Goal: Transaction & Acquisition: Purchase product/service

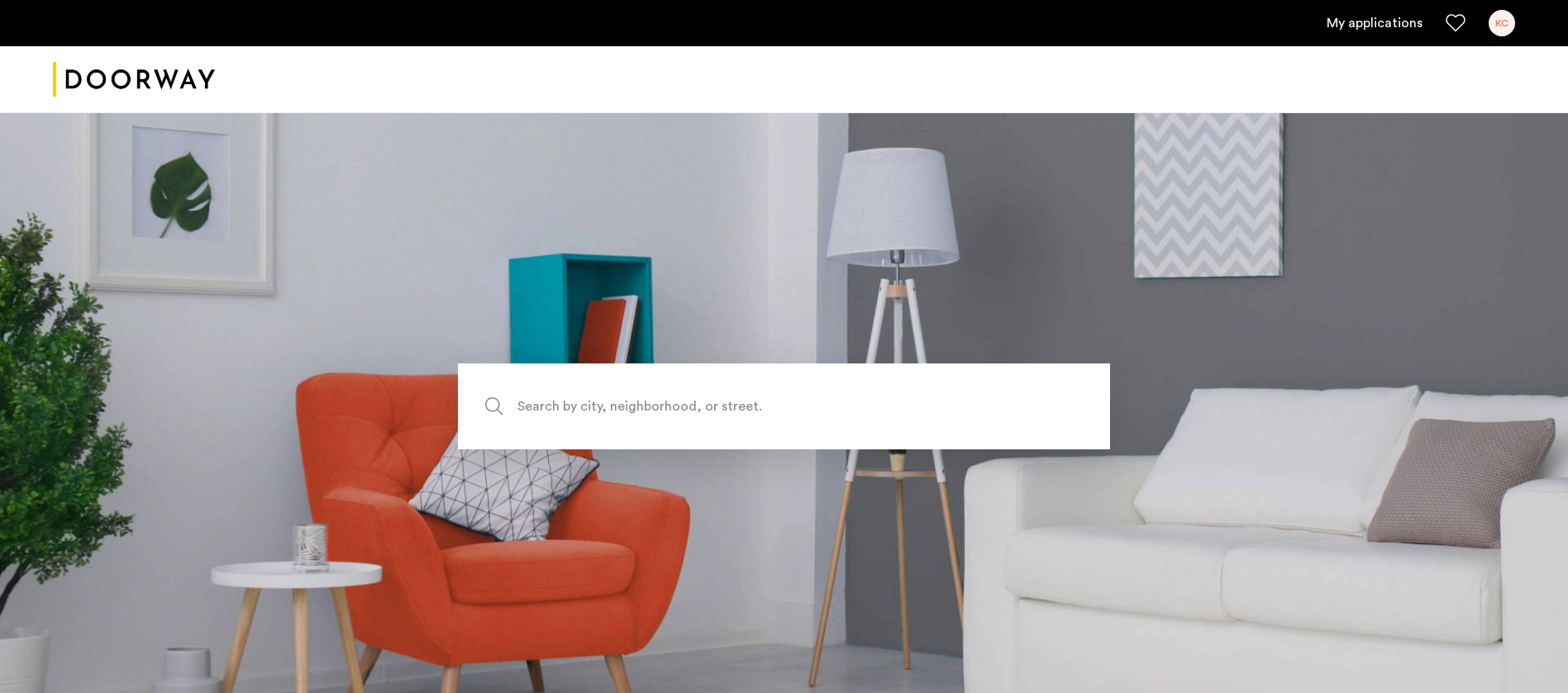
click at [1366, 20] on link "My applications" at bounding box center [1374, 23] width 95 height 19
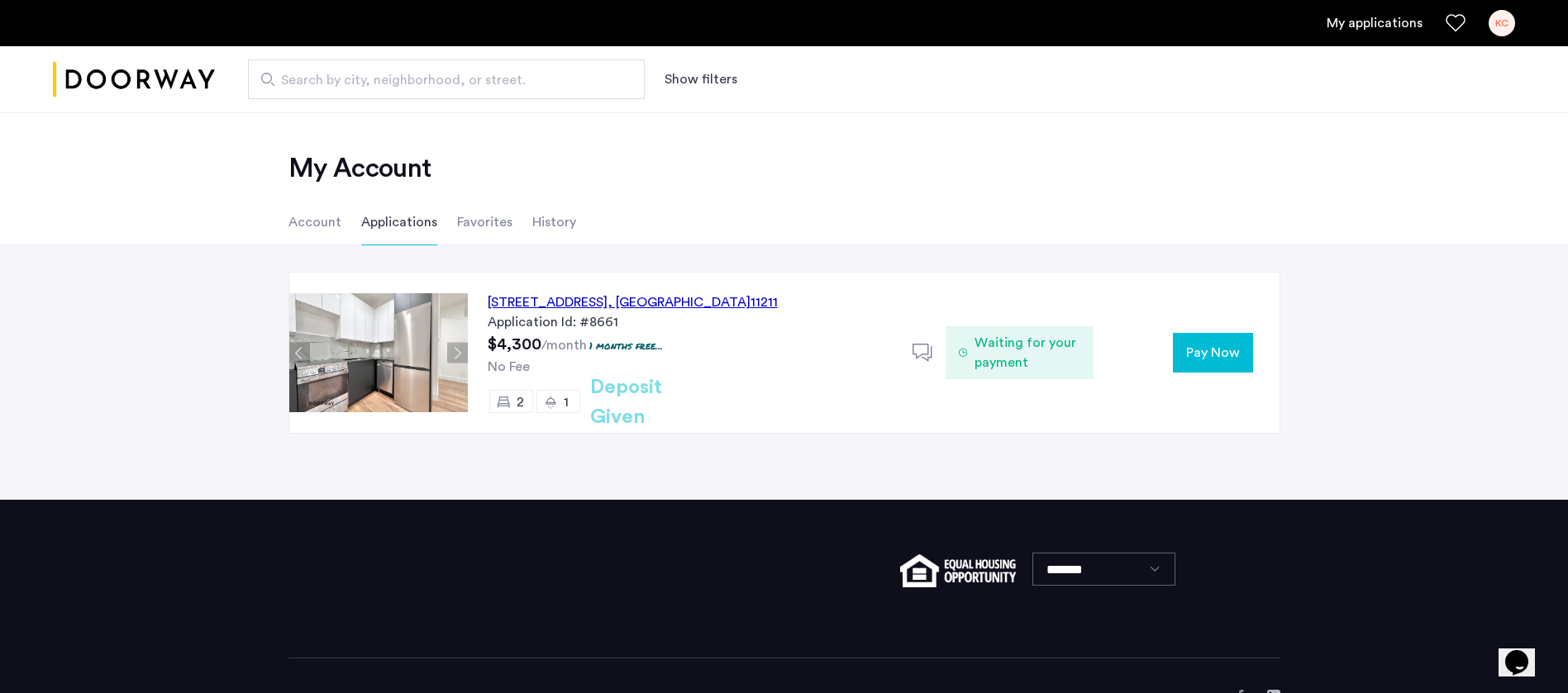
click at [994, 351] on span "Waiting for your payment" at bounding box center [1028, 352] width 107 height 40
click at [719, 297] on span ", [GEOGRAPHIC_DATA]" at bounding box center [678, 303] width 143 height 14
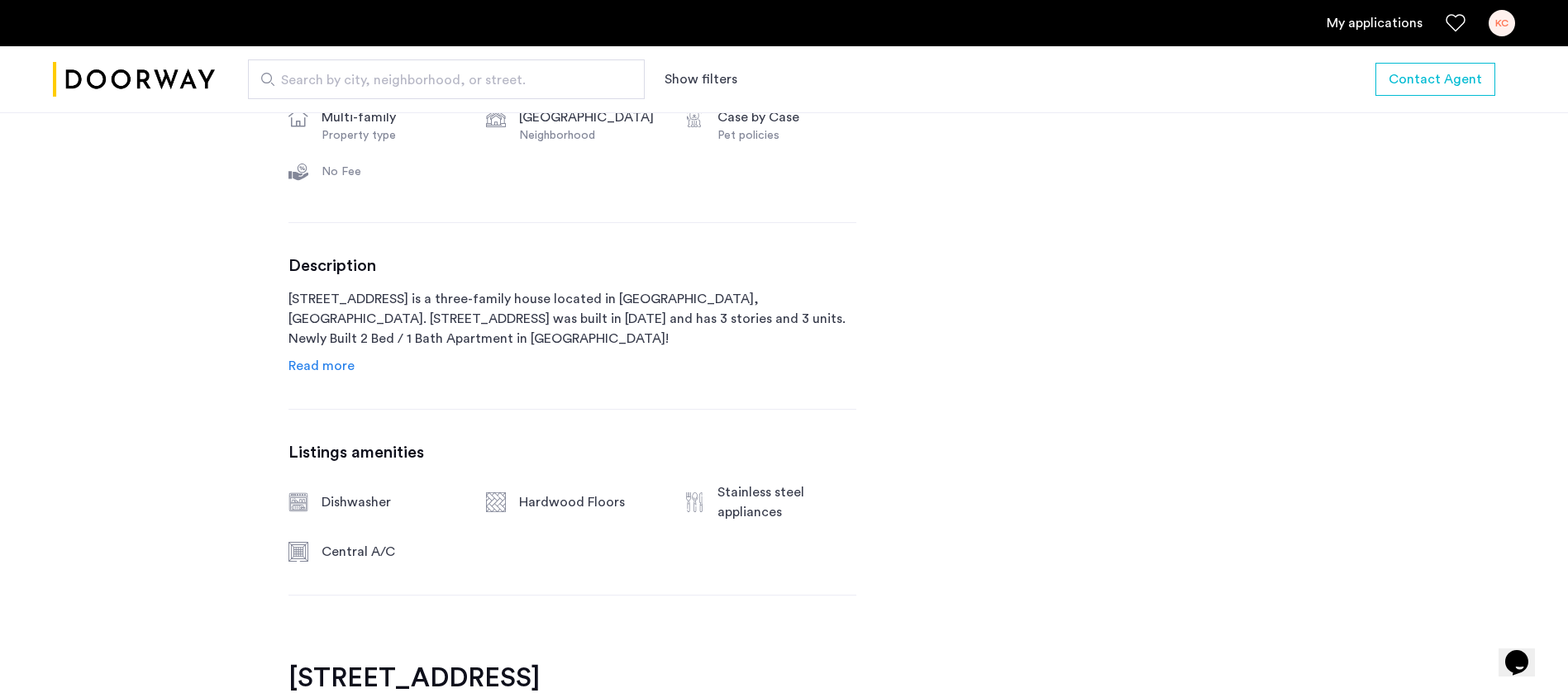
scroll to position [744, 0]
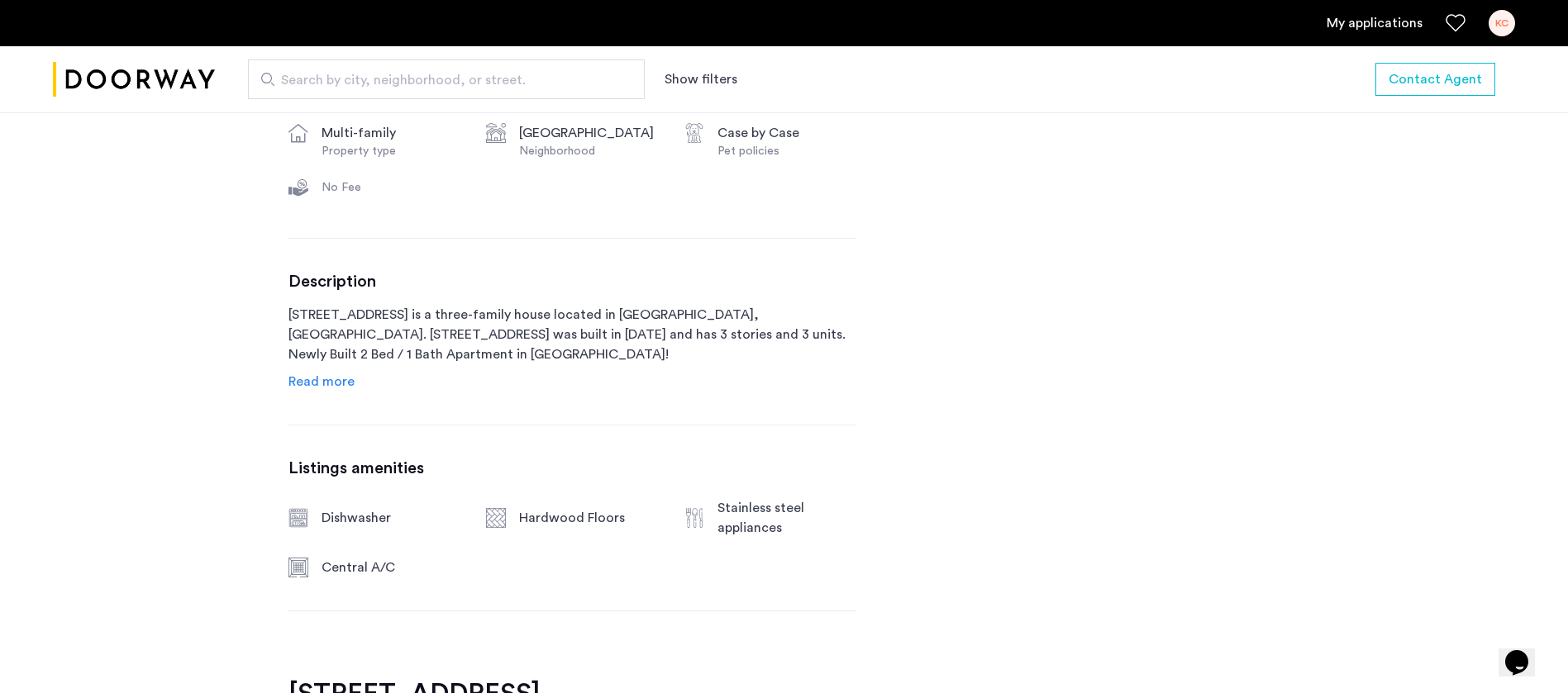
click at [328, 370] on div "Description [STREET_ADDRESS] is a three-family house located in [GEOGRAPHIC_DAT…" at bounding box center [571, 331] width 567 height 120
click at [340, 385] on span "Read more" at bounding box center [321, 382] width 66 height 14
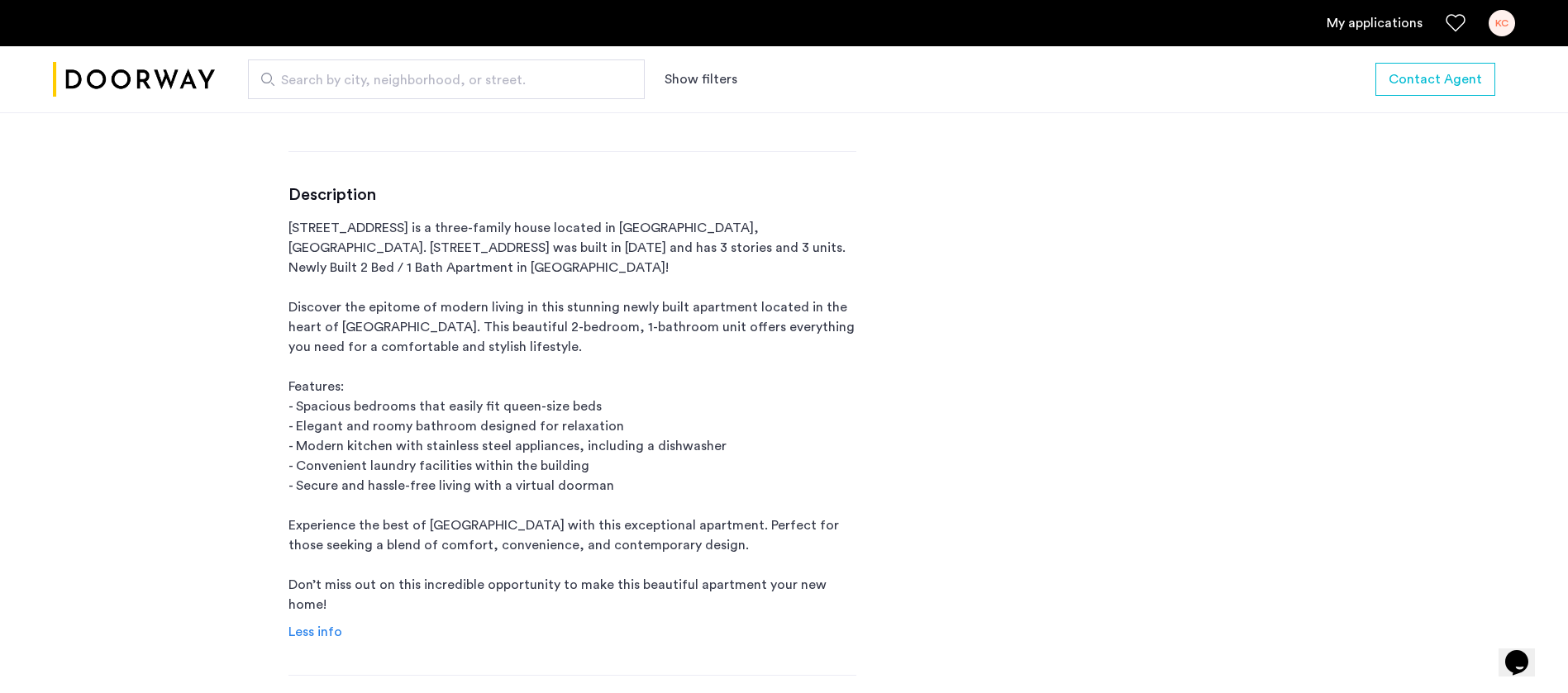
scroll to position [867, 0]
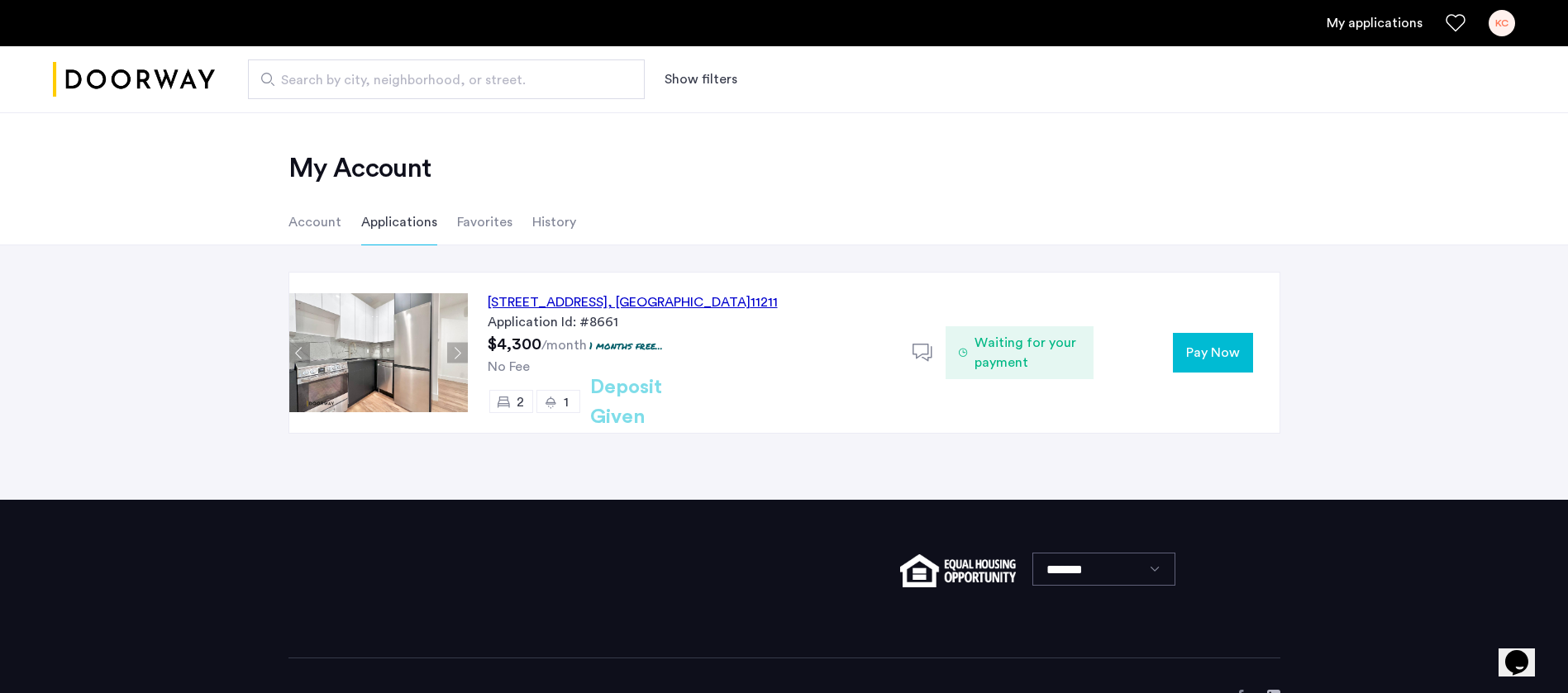
click at [1223, 354] on span "Pay Now" at bounding box center [1212, 352] width 54 height 19
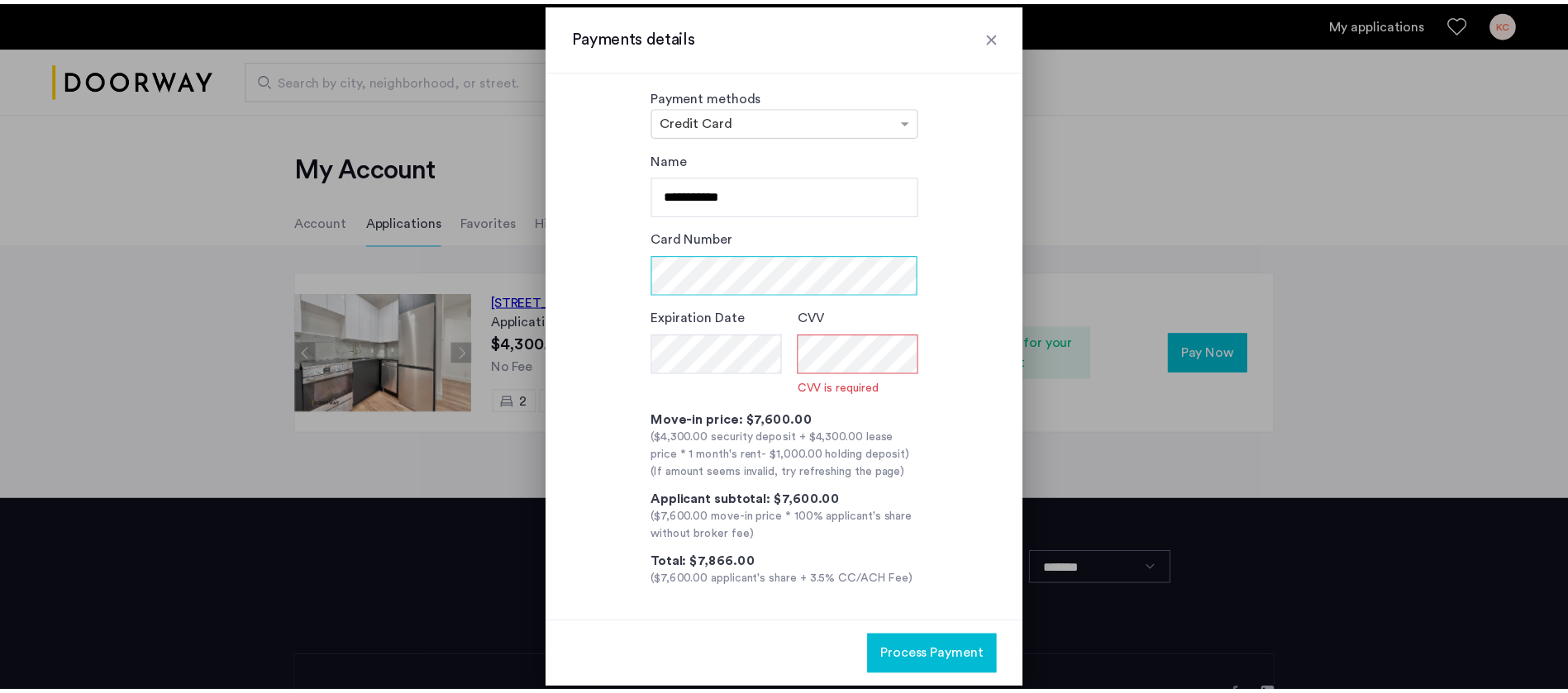
scroll to position [13, 0]
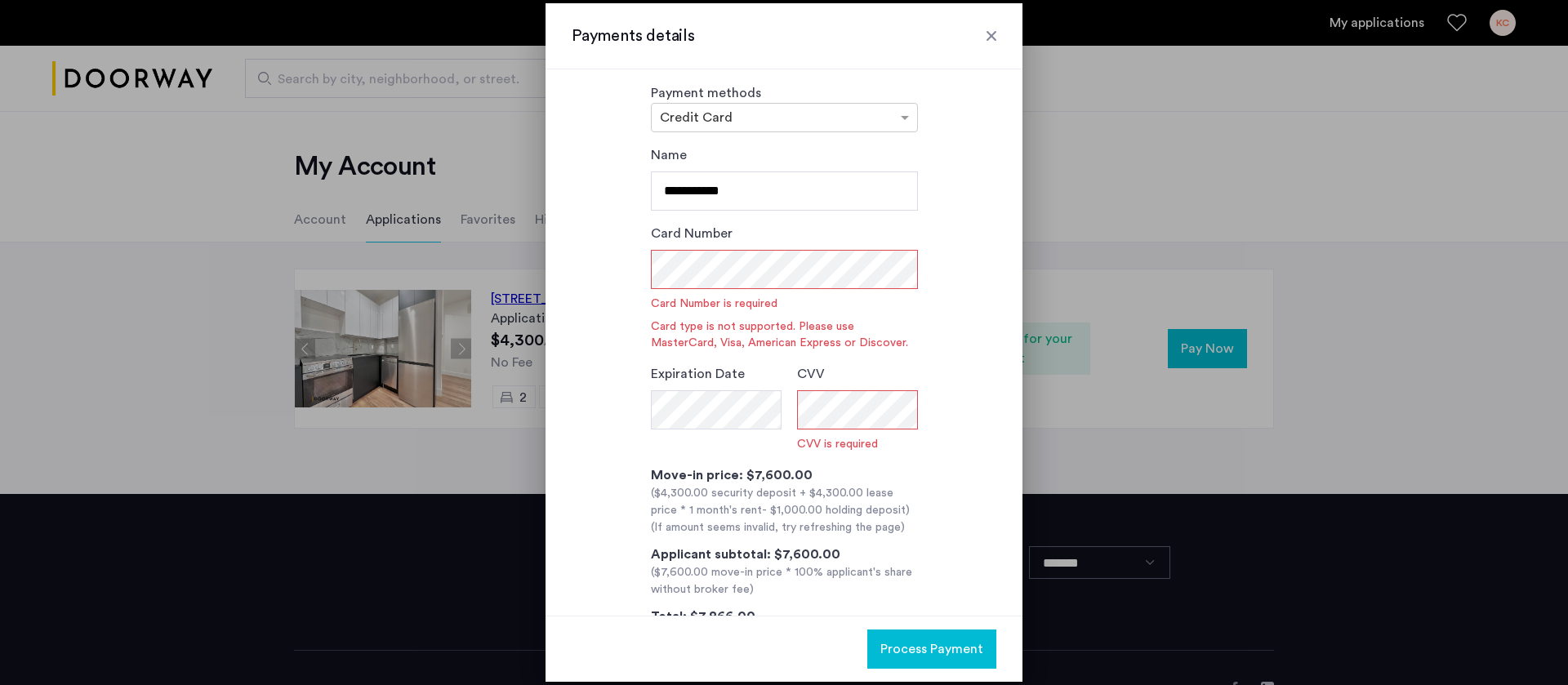
click at [997, 40] on div at bounding box center [991, 36] width 16 height 16
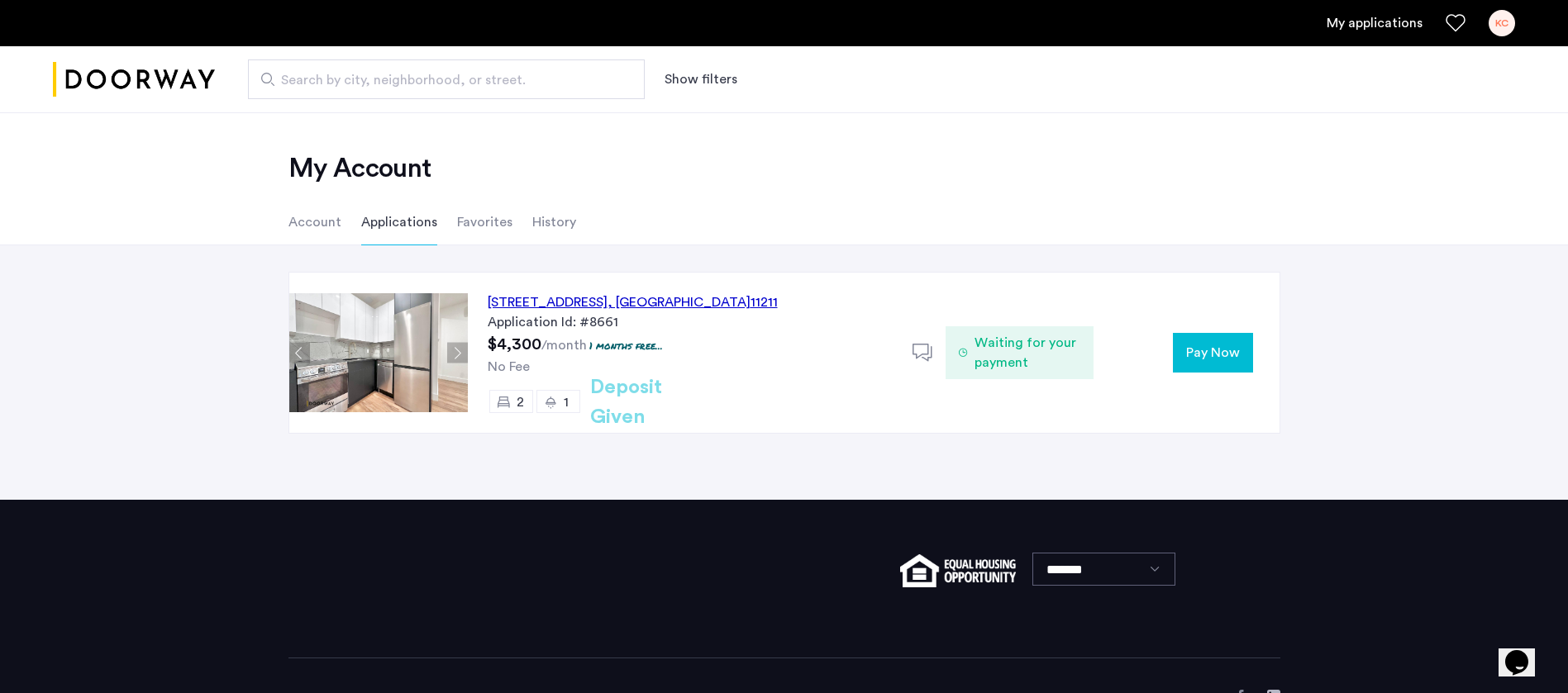
click at [1008, 41] on div "My applications KC" at bounding box center [784, 23] width 1568 height 47
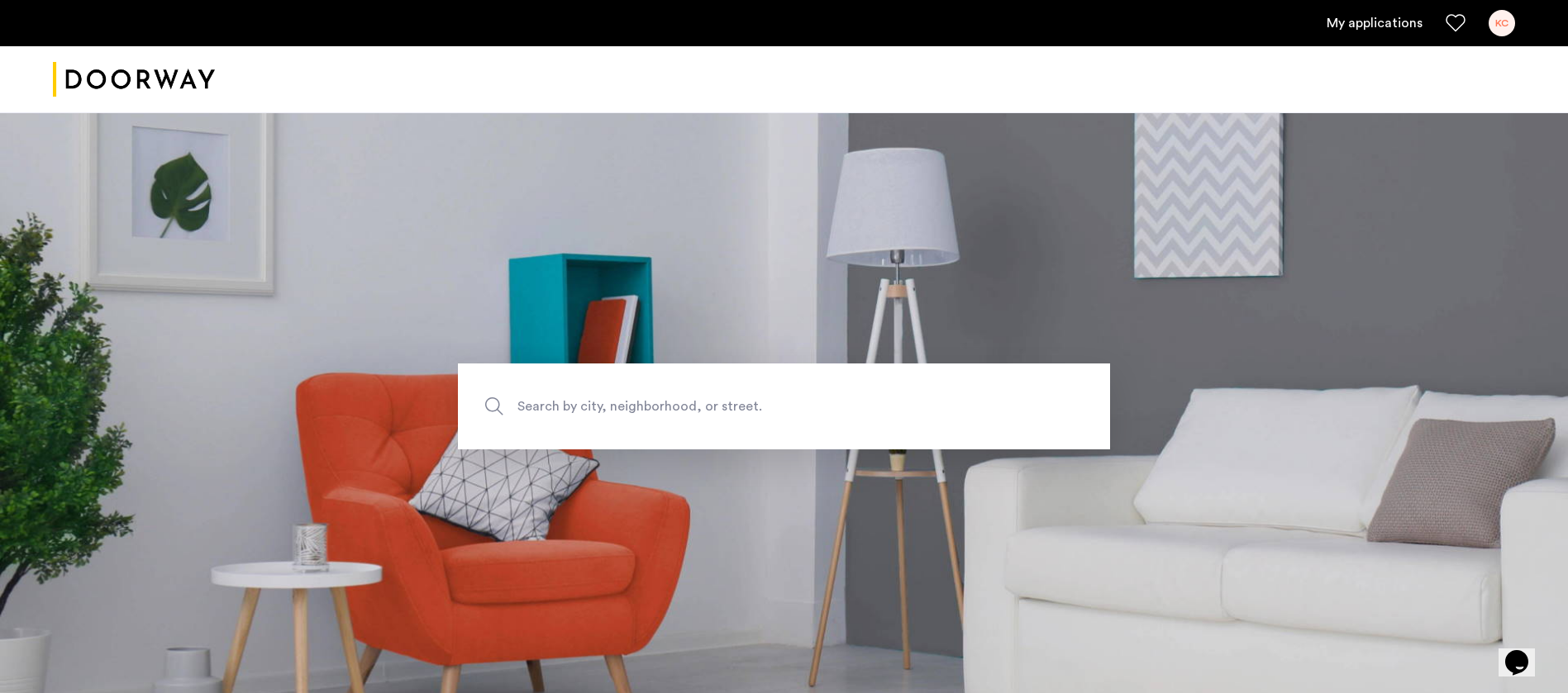
click at [1508, 19] on div "KC" at bounding box center [1501, 22] width 26 height 26
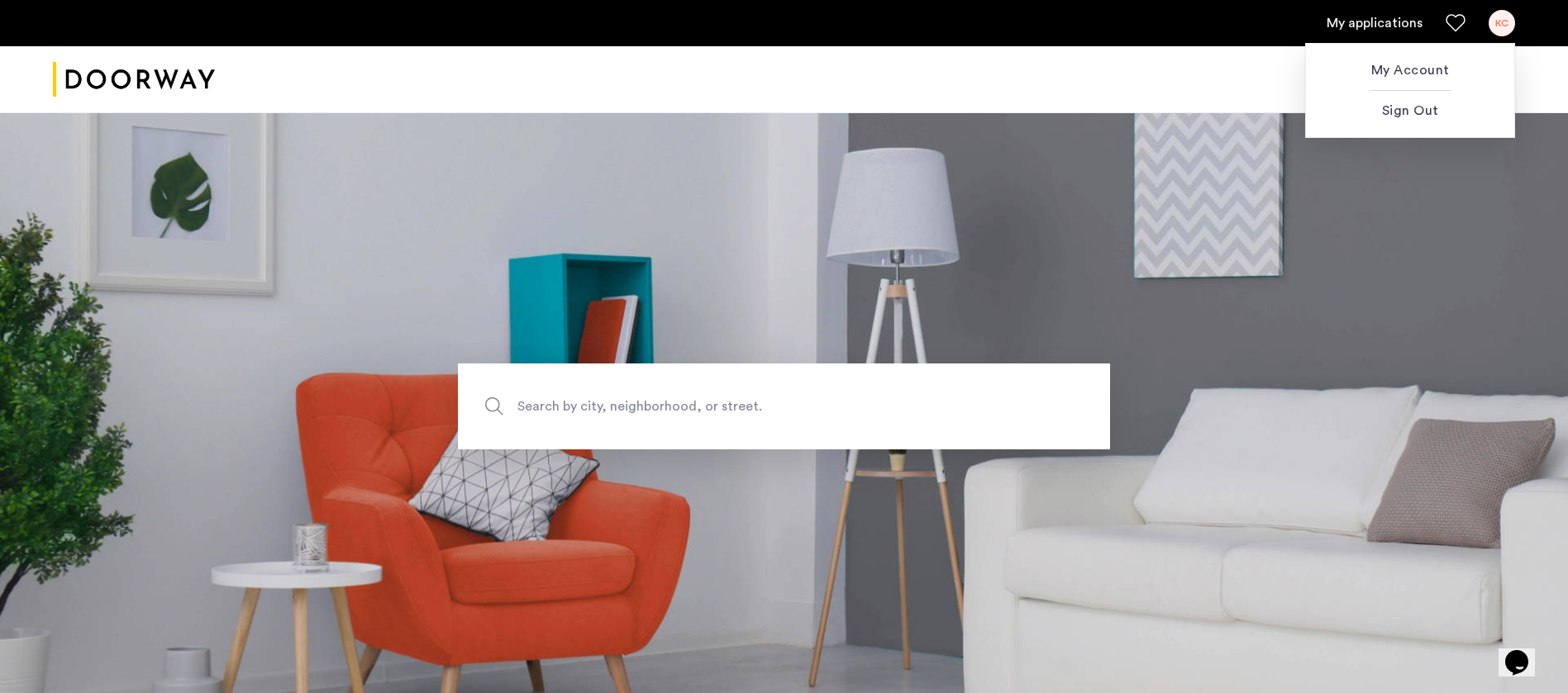
click at [142, 101] on div at bounding box center [784, 346] width 1568 height 693
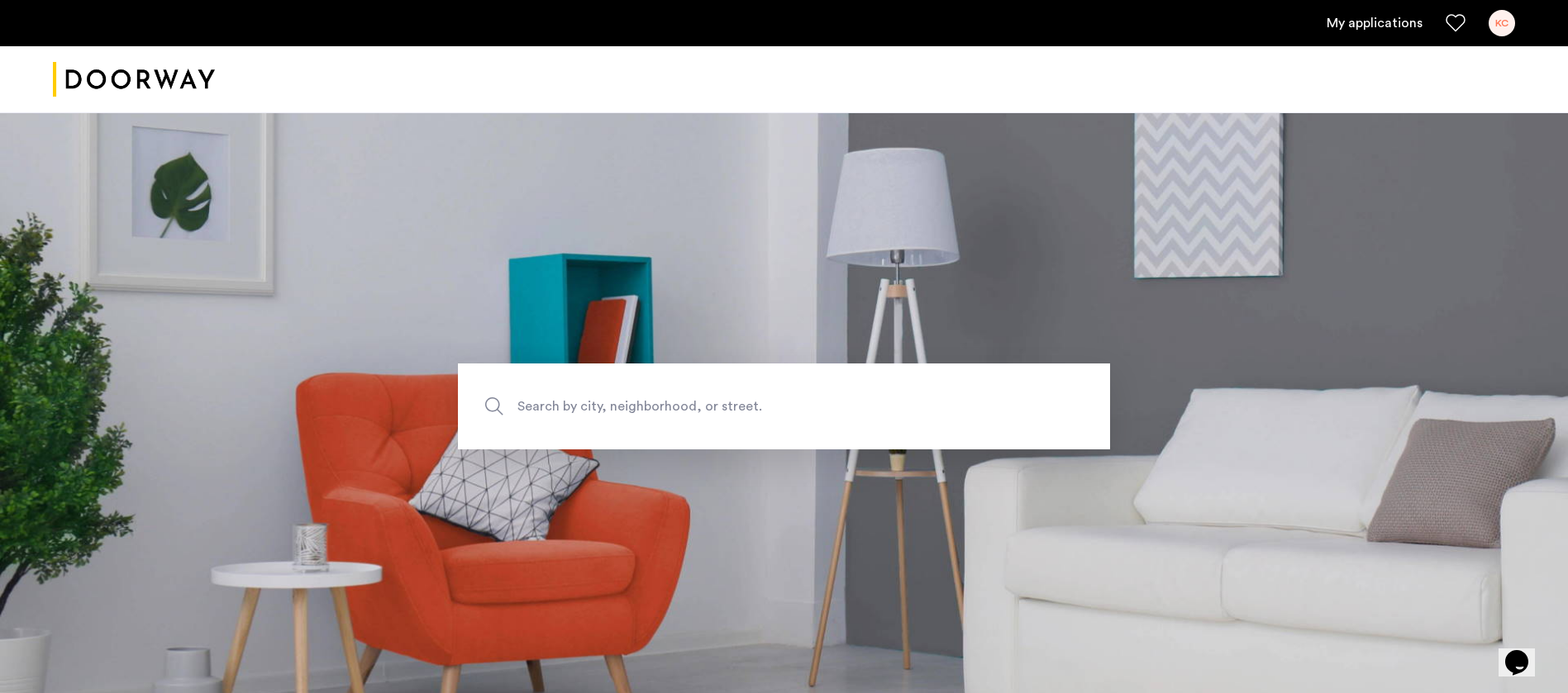
click at [1414, 17] on link "My applications" at bounding box center [1374, 23] width 95 height 19
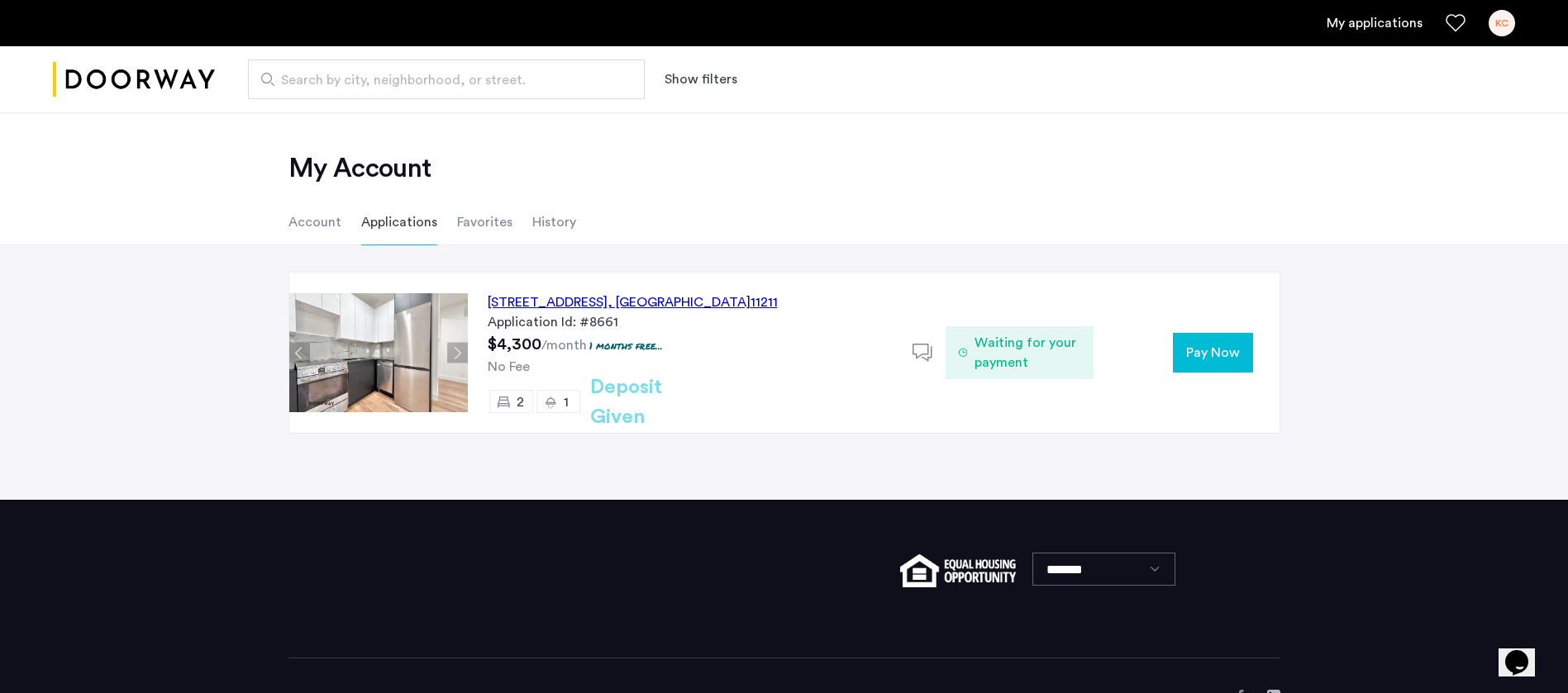
click at [1177, 349] on button "Pay Now" at bounding box center [1213, 352] width 80 height 40
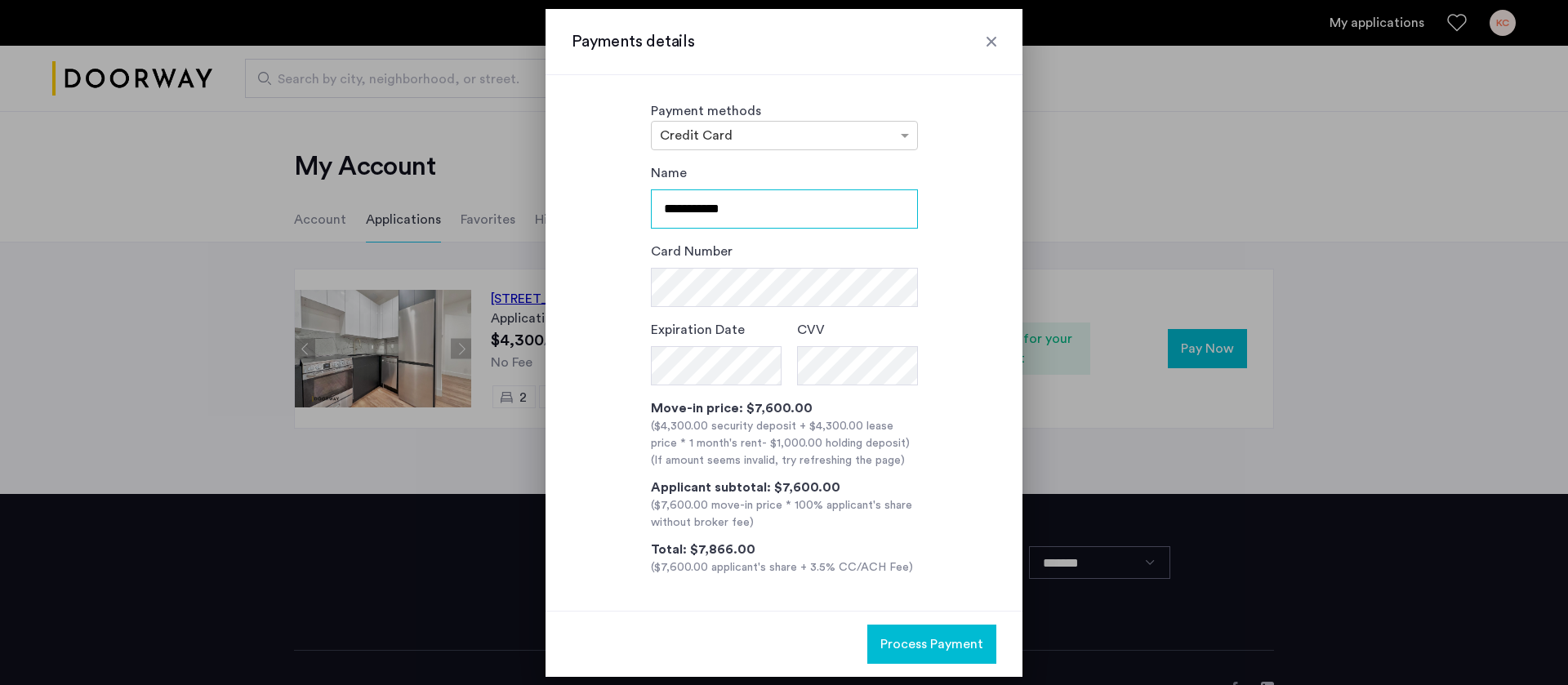
click at [814, 197] on input "**********" at bounding box center [785, 209] width 267 height 39
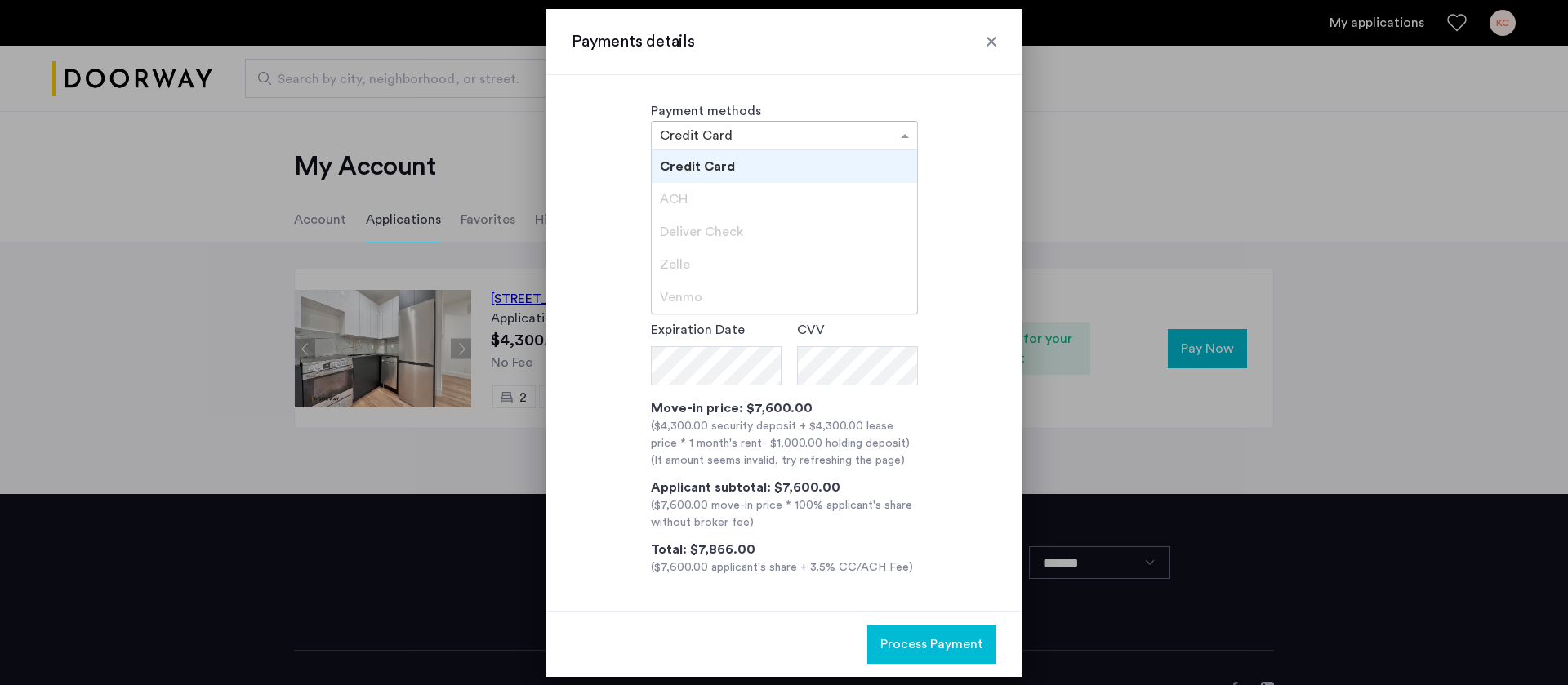
click at [801, 132] on input "text" at bounding box center [768, 138] width 216 height 12
click at [747, 187] on div "ACH" at bounding box center [785, 199] width 266 height 33
click at [973, 193] on div "**********" at bounding box center [783, 370] width 424 height 414
click at [985, 43] on div at bounding box center [991, 41] width 16 height 16
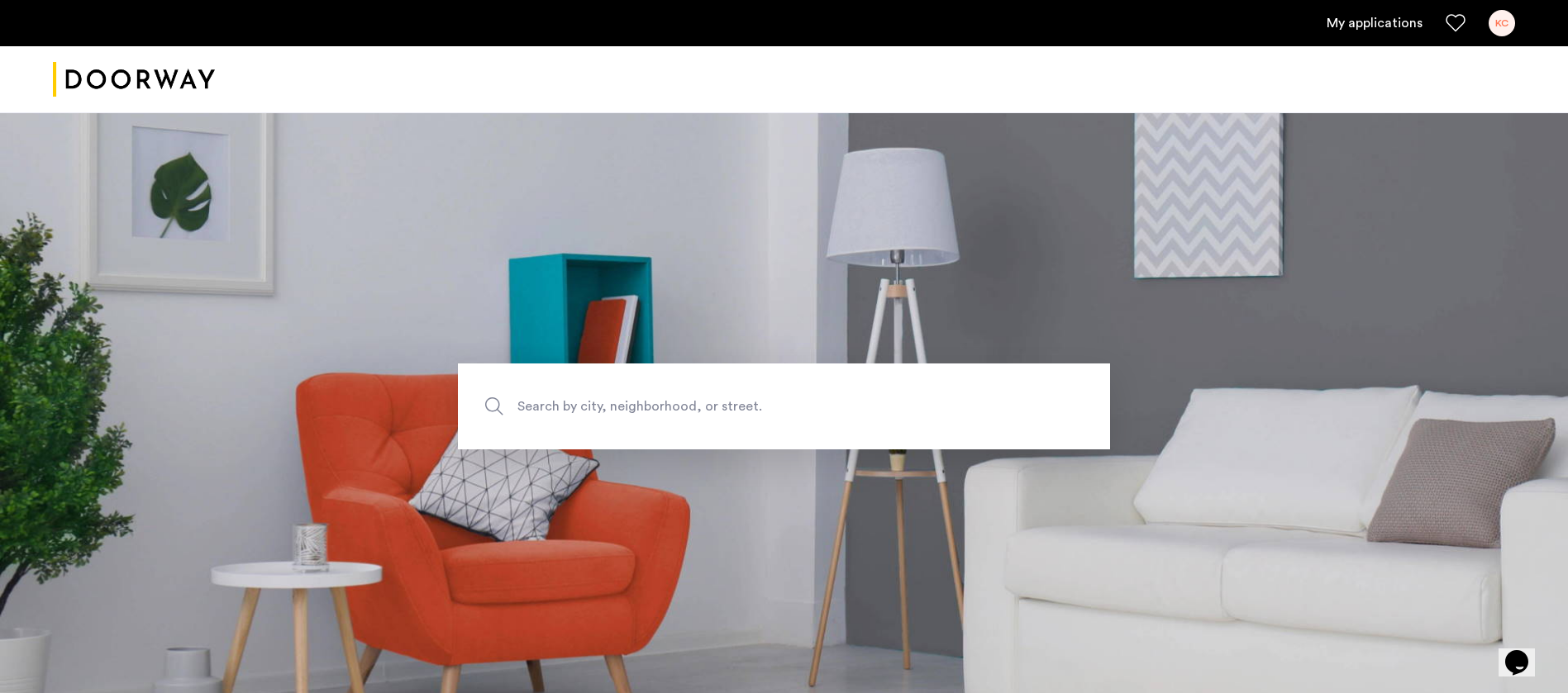
click at [1381, 18] on link "My applications" at bounding box center [1374, 23] width 95 height 19
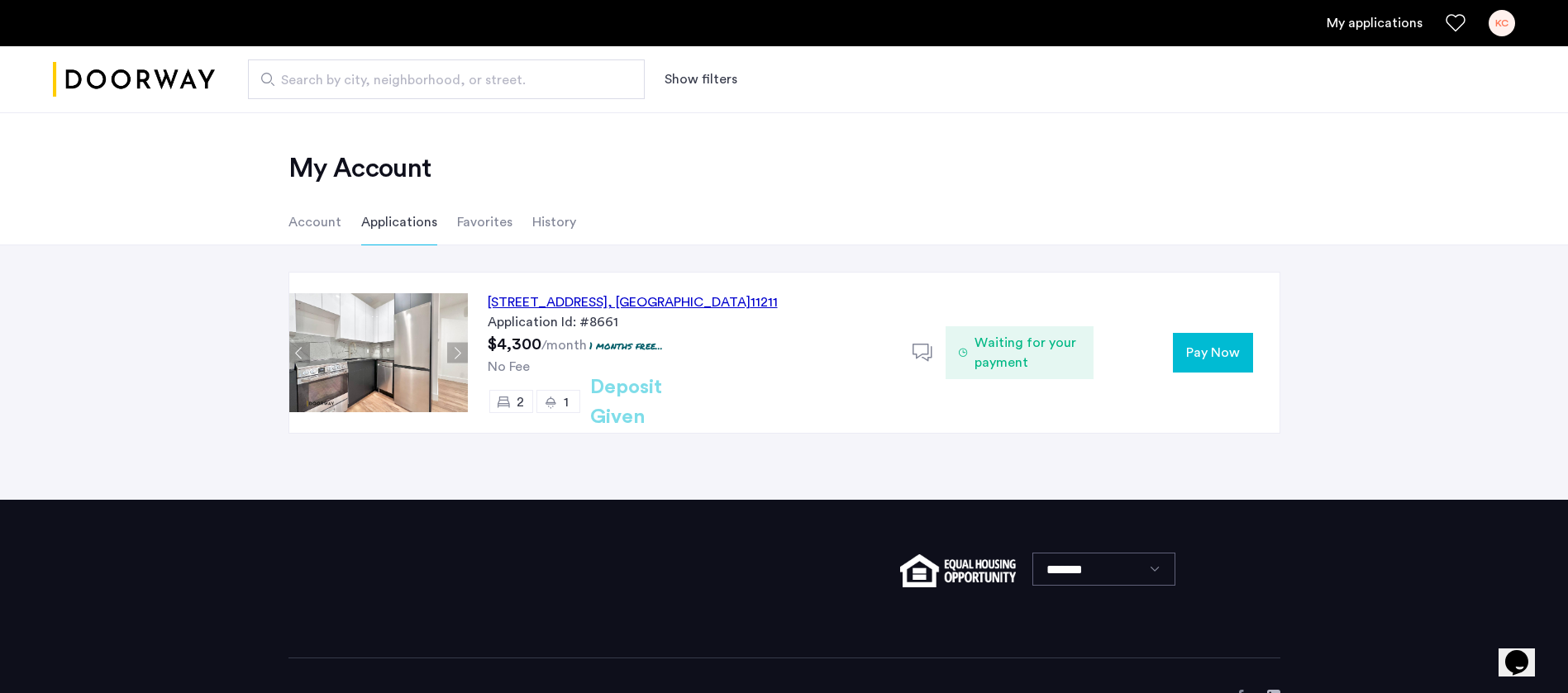
click at [607, 293] on div "467 Grand Street, Unit 2B, Brooklyn , NY 11211" at bounding box center [633, 303] width 290 height 19
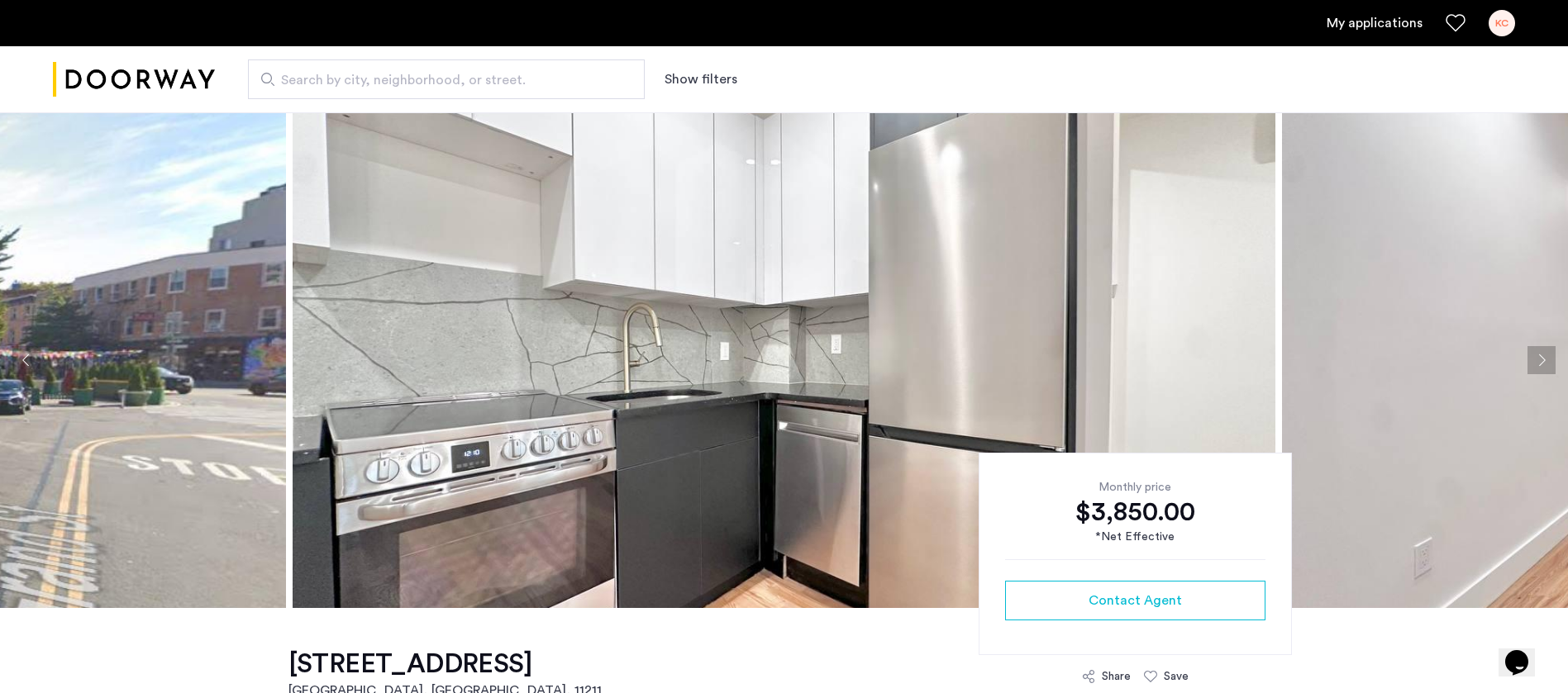
click at [1382, 36] on div "My applications KC" at bounding box center [784, 23] width 1568 height 47
click at [1382, 30] on link "My applications" at bounding box center [1374, 23] width 95 height 19
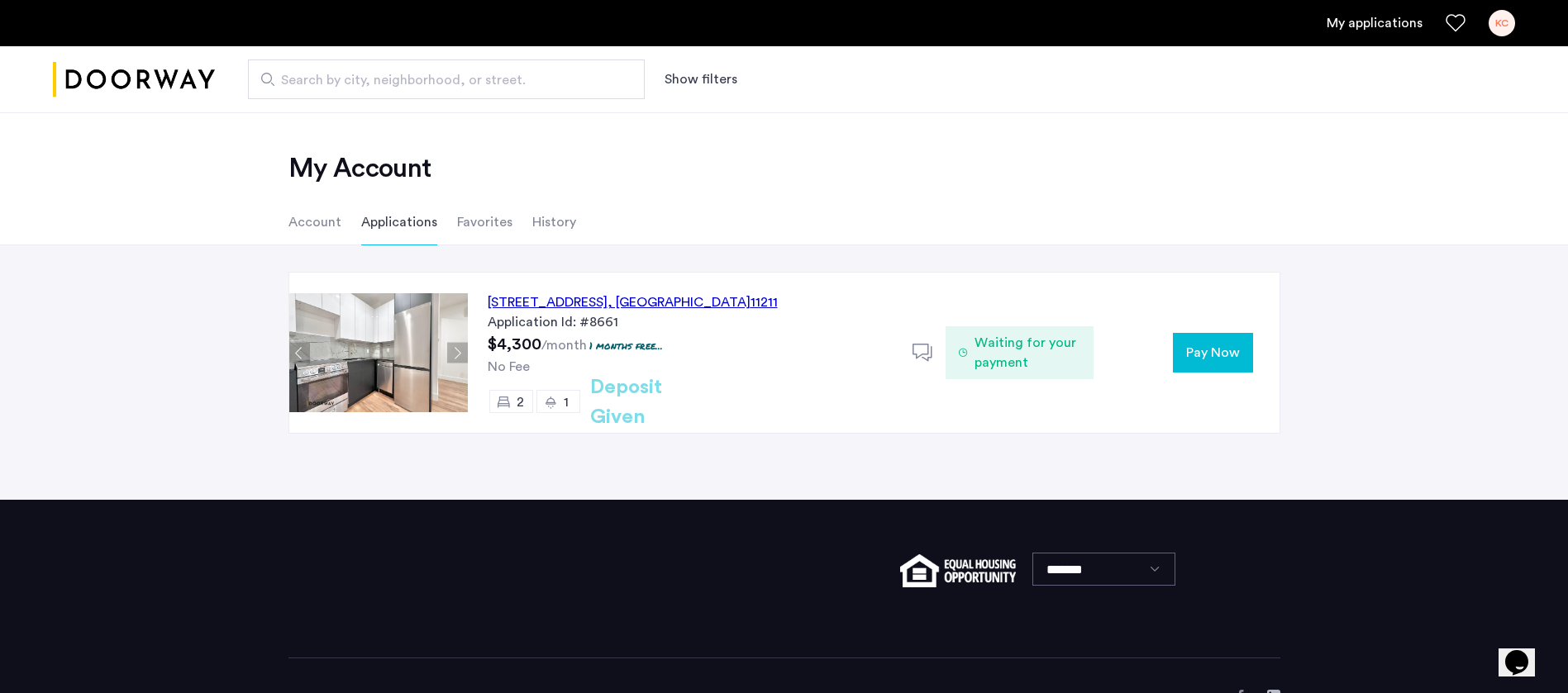
click at [1196, 342] on button "Pay Now" at bounding box center [1213, 352] width 80 height 40
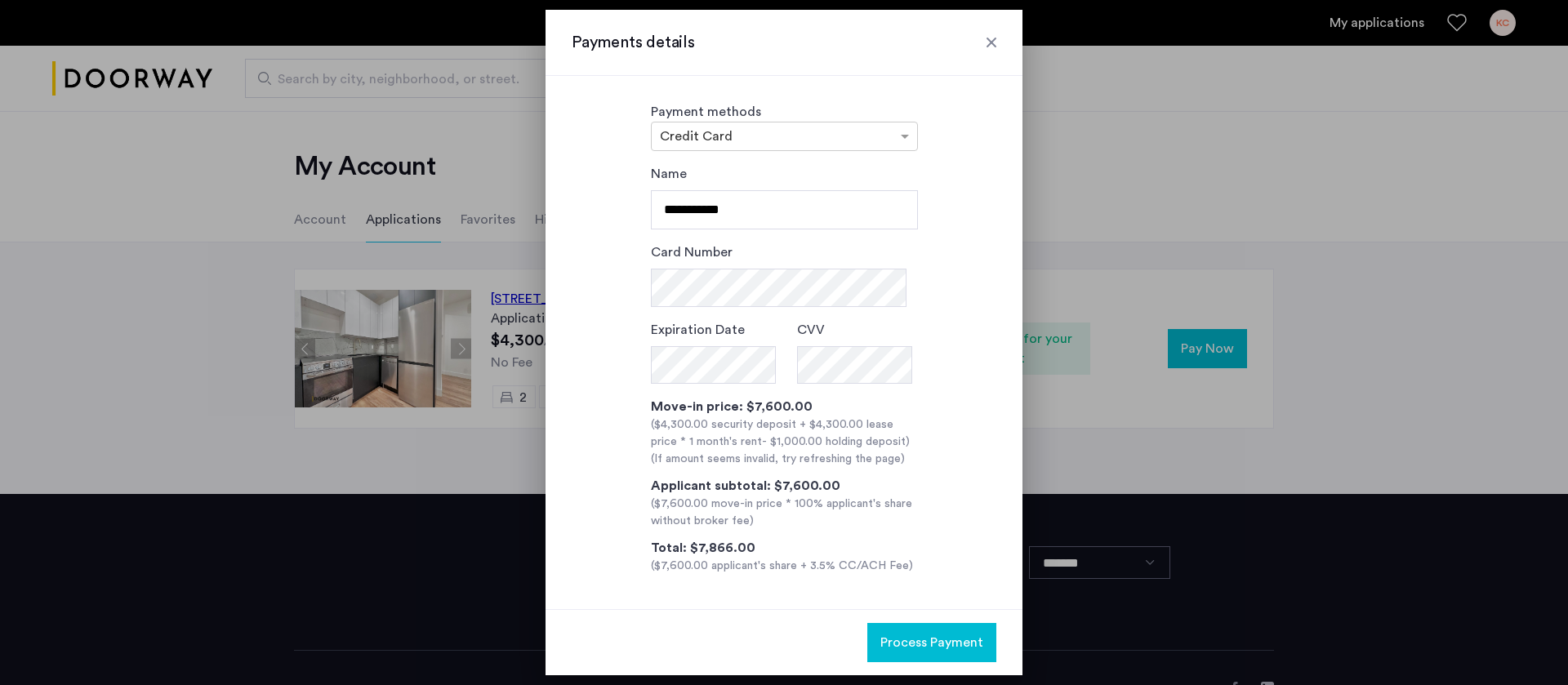
click at [985, 44] on div at bounding box center [991, 42] width 16 height 16
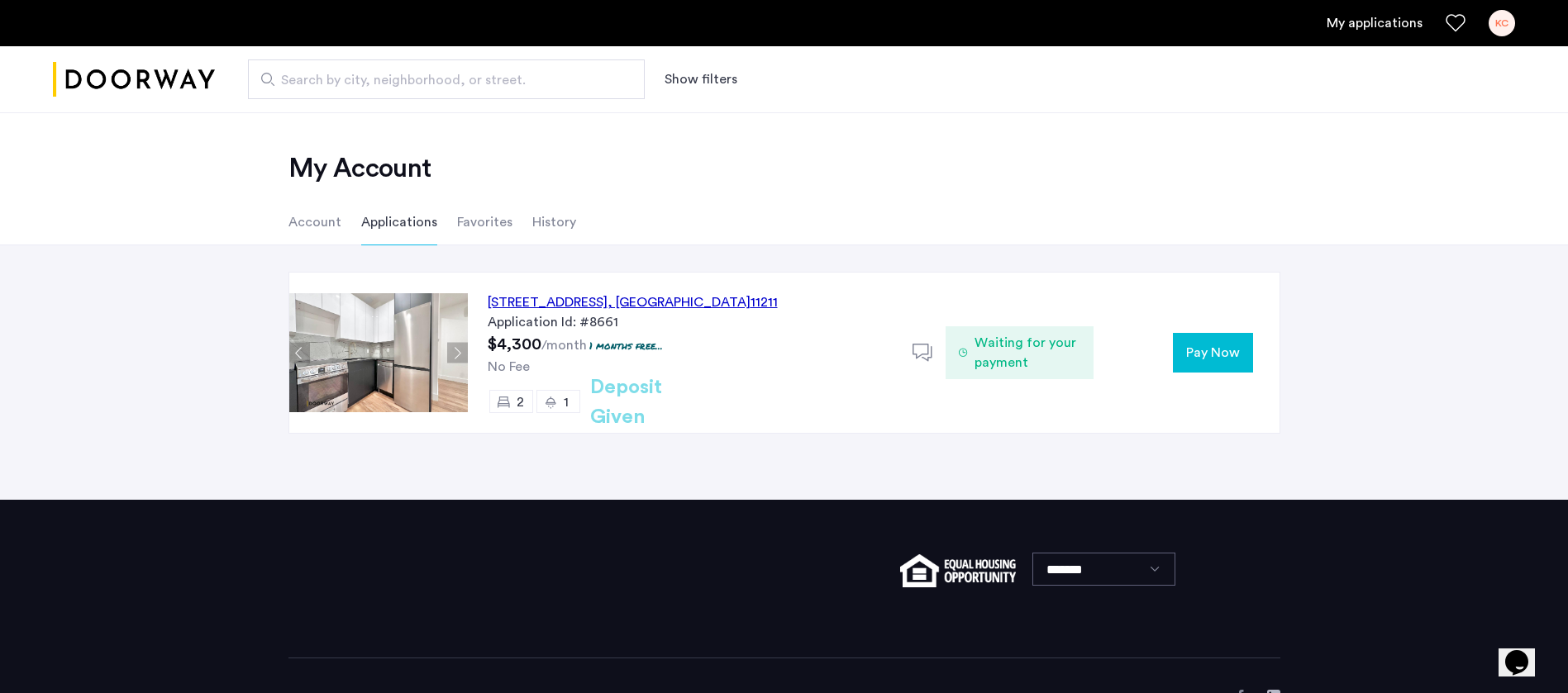
click at [713, 669] on div "© 2025 Cazamio Inc. Terms & Conditions Privacy policy" at bounding box center [784, 700] width 992 height 82
click at [198, 64] on img "Cazamio logo" at bounding box center [133, 80] width 162 height 62
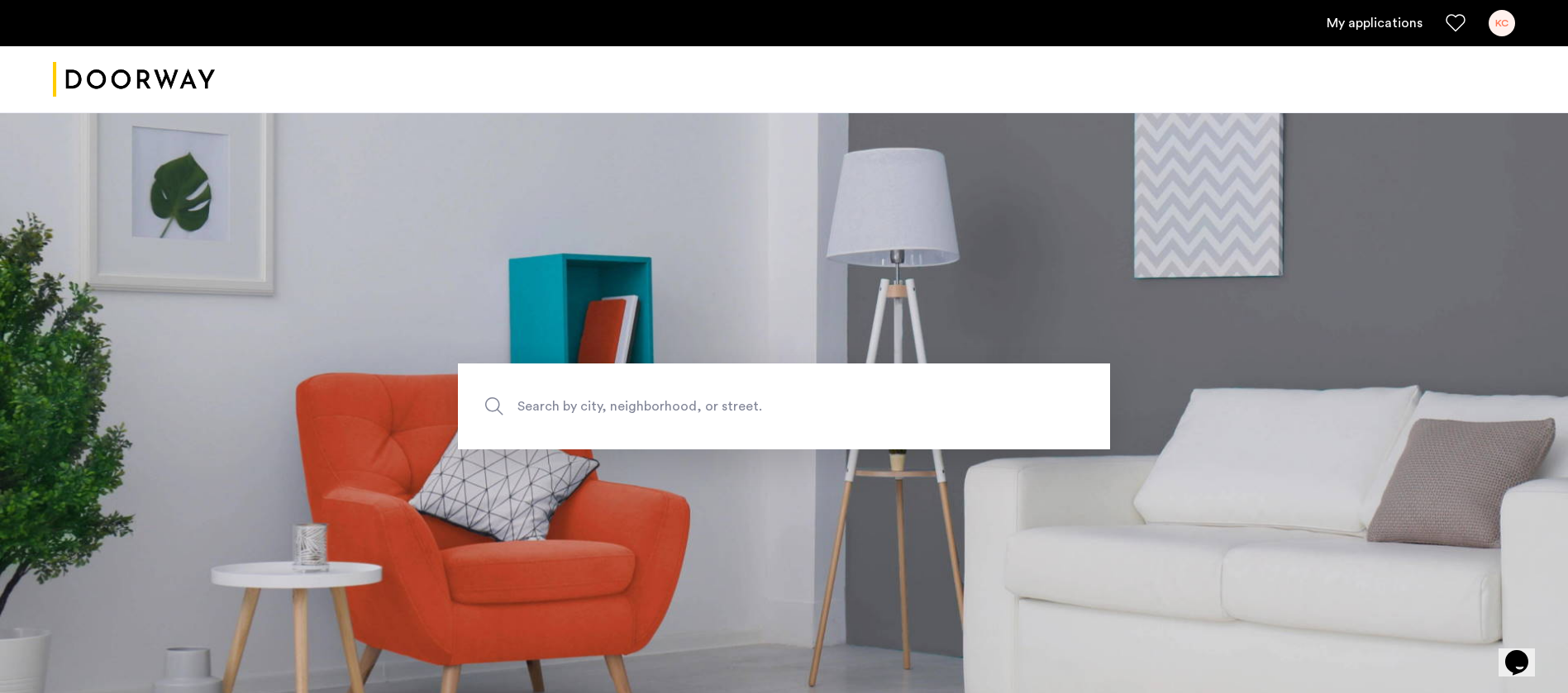
click at [864, 395] on span "Search by city, neighborhood, or street." at bounding box center [745, 406] width 456 height 22
click at [864, 395] on input "Search by city, neighborhood, or street." at bounding box center [784, 407] width 652 height 86
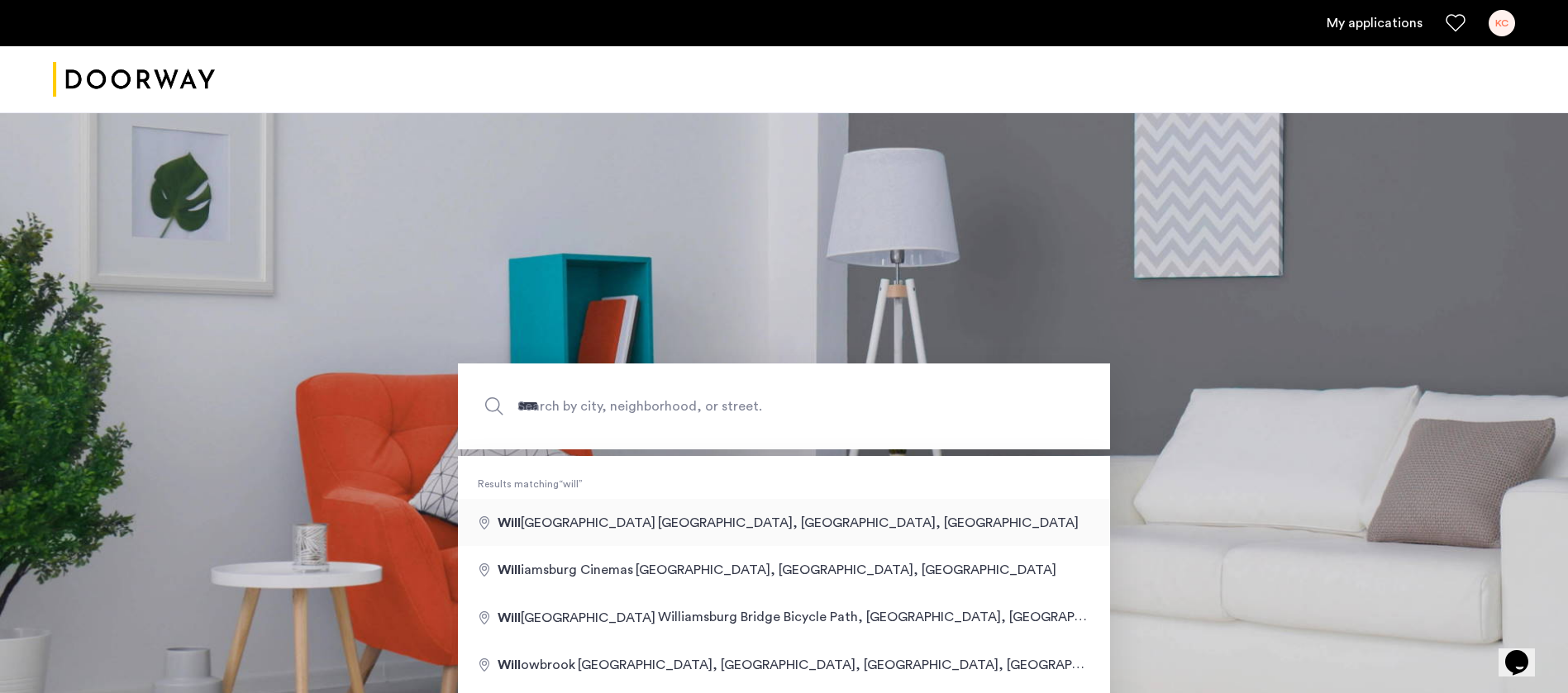
type input "**********"
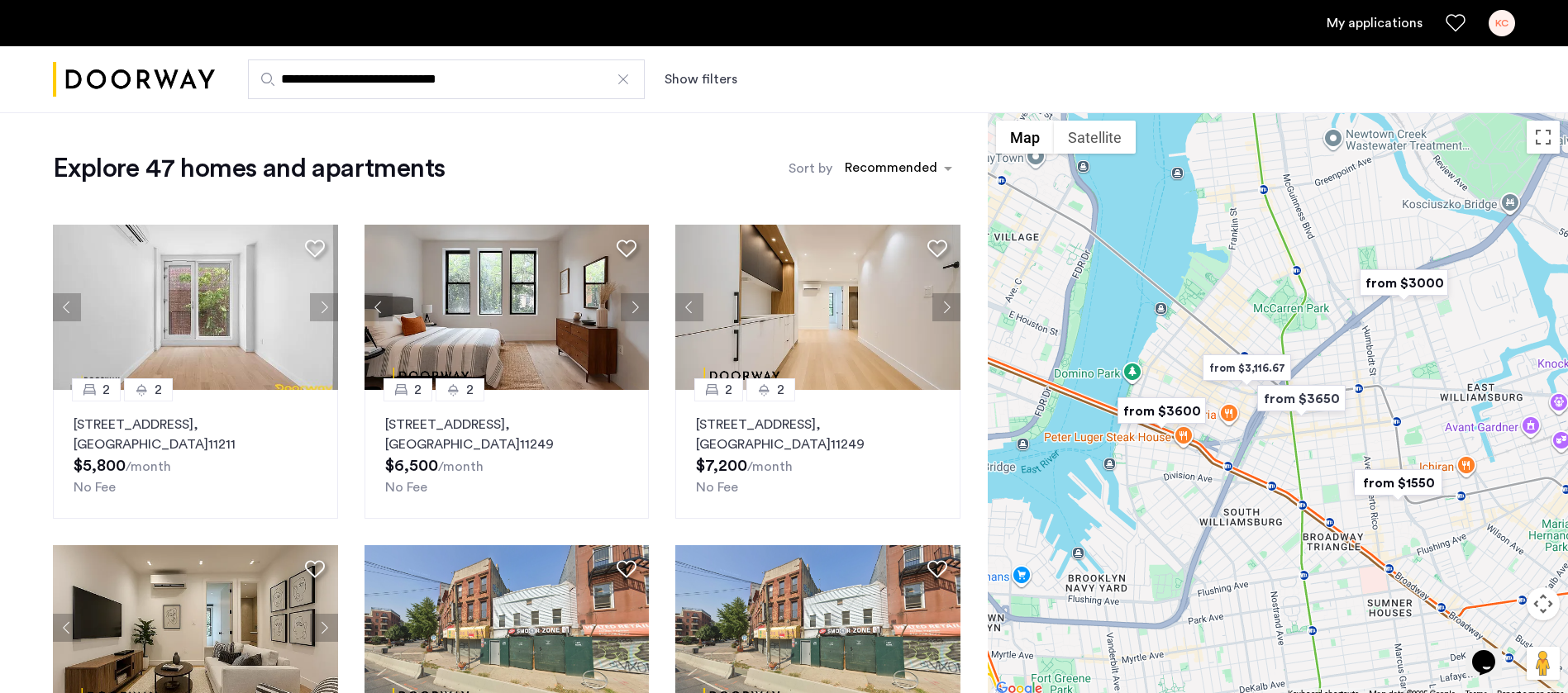
click at [714, 81] on button "Show filters" at bounding box center [701, 79] width 73 height 19
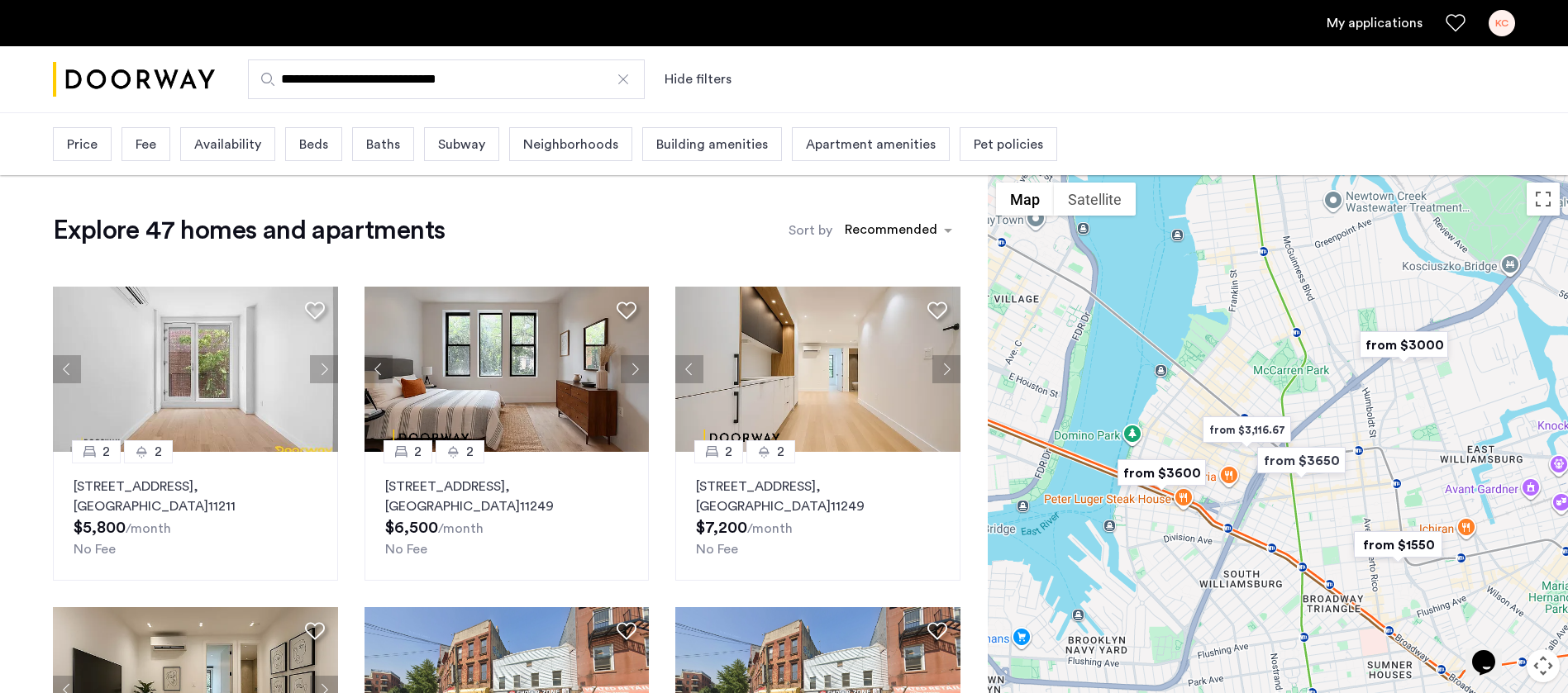
click at [91, 131] on div "Price" at bounding box center [82, 144] width 58 height 34
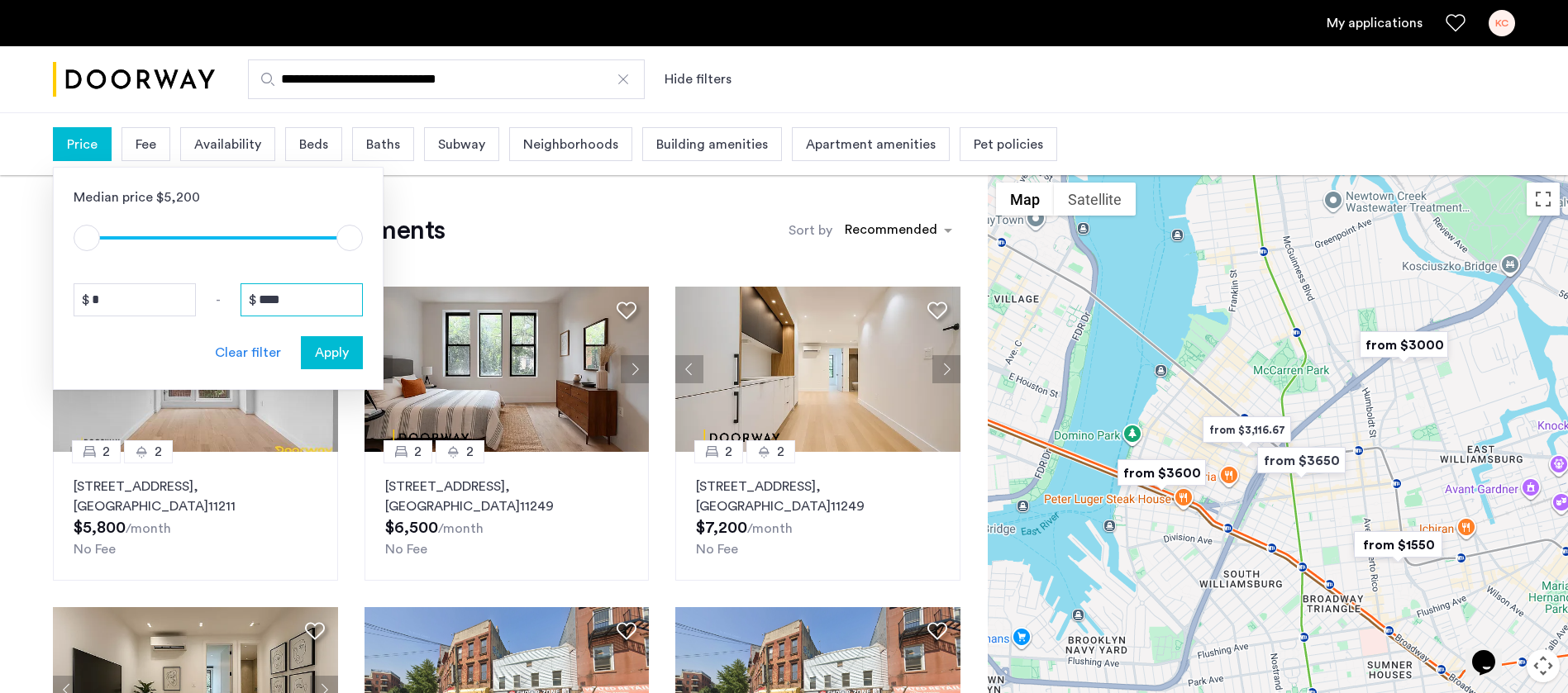
drag, startPoint x: 295, startPoint y: 298, endPoint x: 255, endPoint y: 287, distance: 41.5
click at [255, 287] on input "****" at bounding box center [302, 300] width 123 height 33
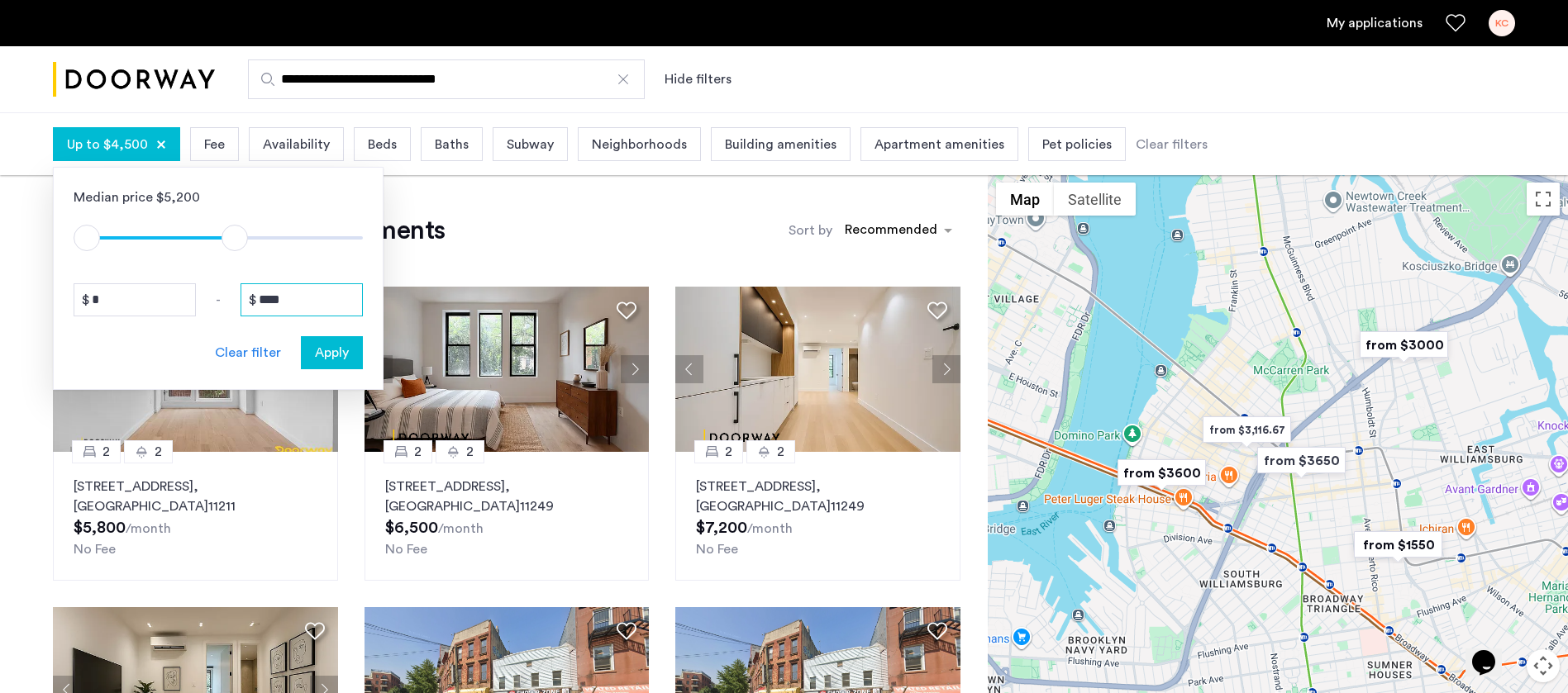
type input "****"
click at [310, 352] on div "Apply" at bounding box center [331, 352] width 52 height 19
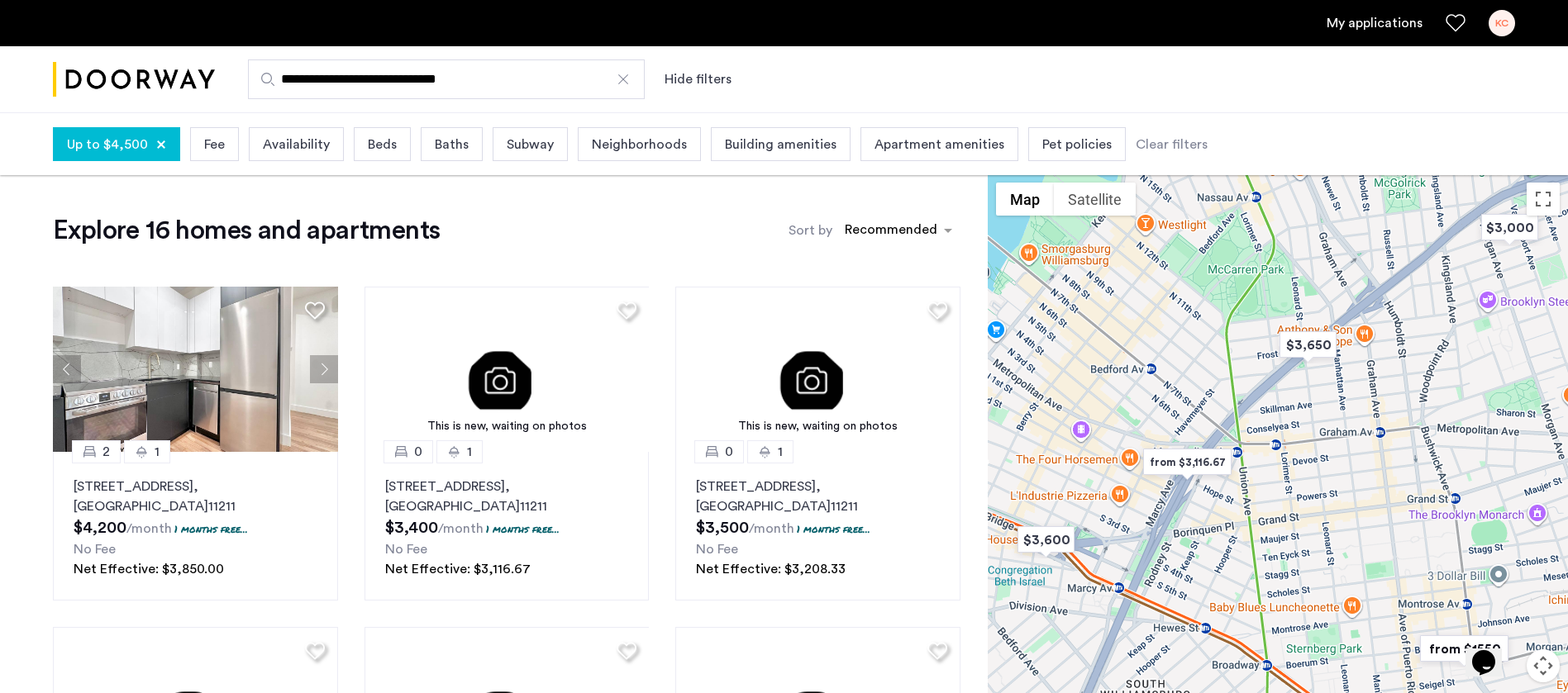
click at [372, 162] on div "Up to $4,500 Fee Availability Beds Baths Subway Neighborhoods Building amenitie…" at bounding box center [630, 144] width 1154 height 42
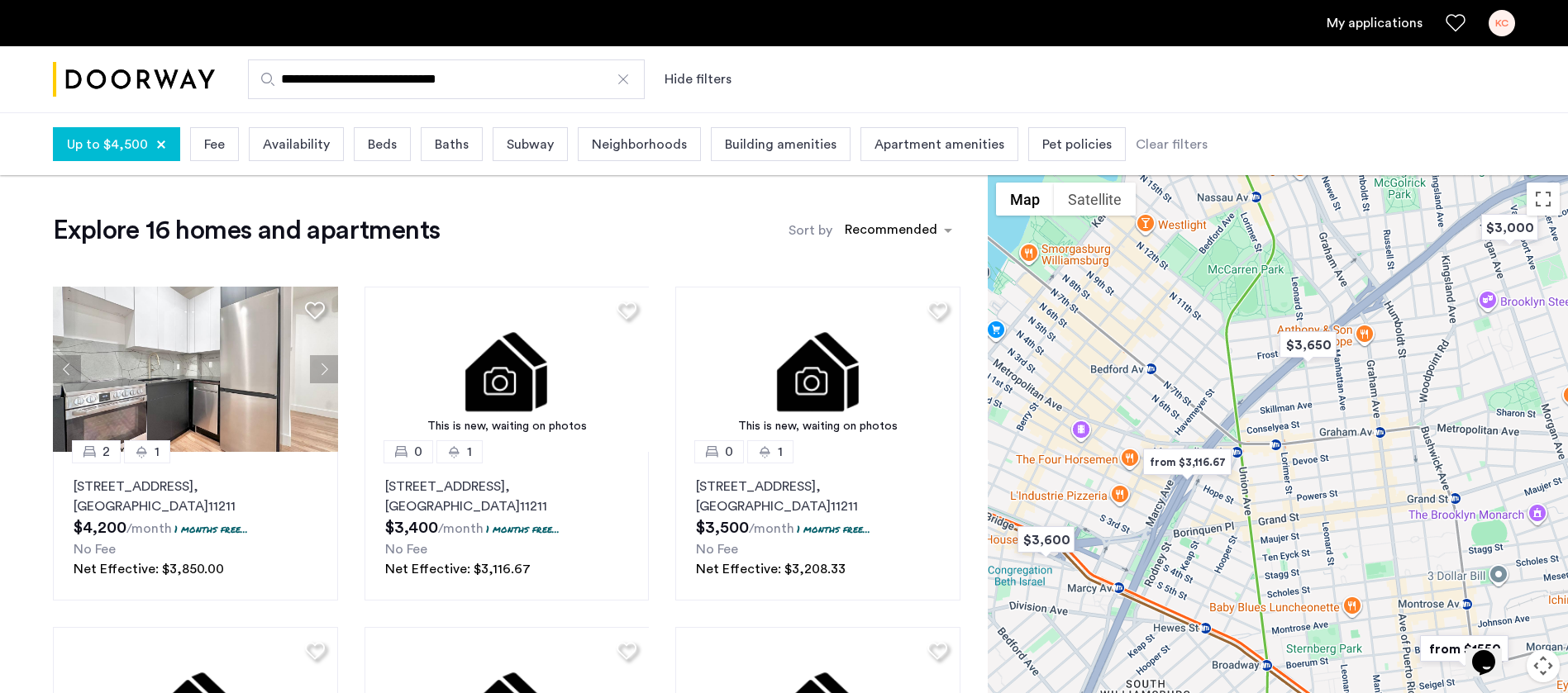
click at [368, 139] on span "Beds" at bounding box center [383, 144] width 29 height 19
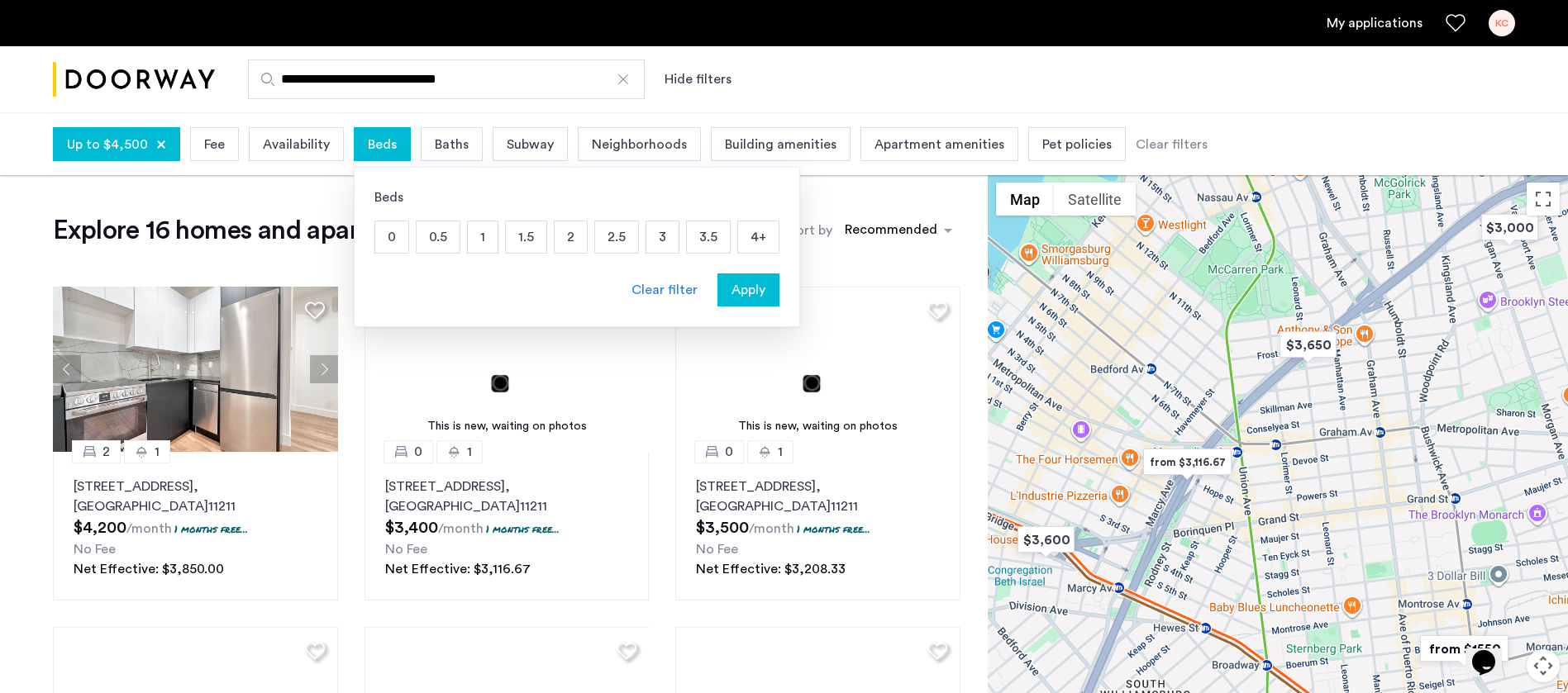
click at [573, 237] on p "2" at bounding box center [570, 237] width 32 height 31
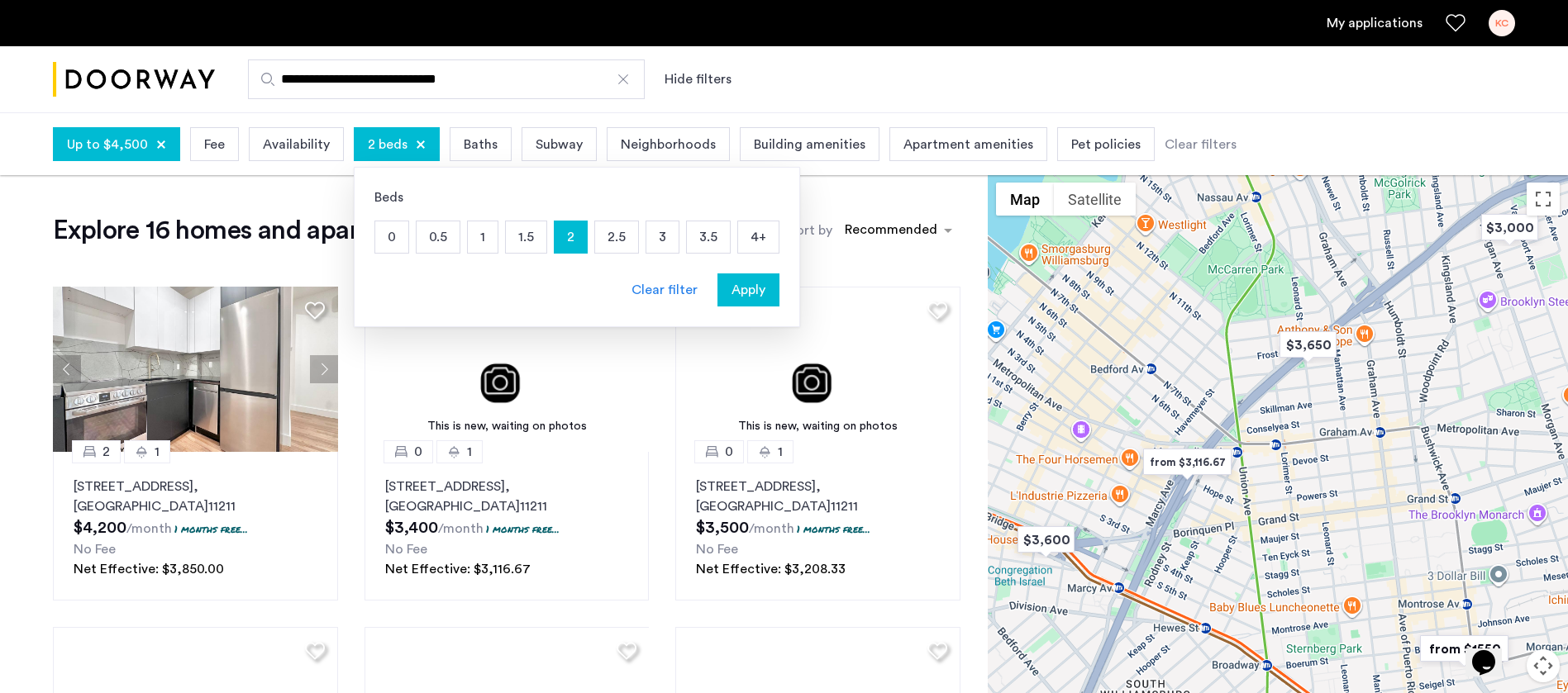
click at [731, 280] on span "Apply" at bounding box center [748, 290] width 34 height 19
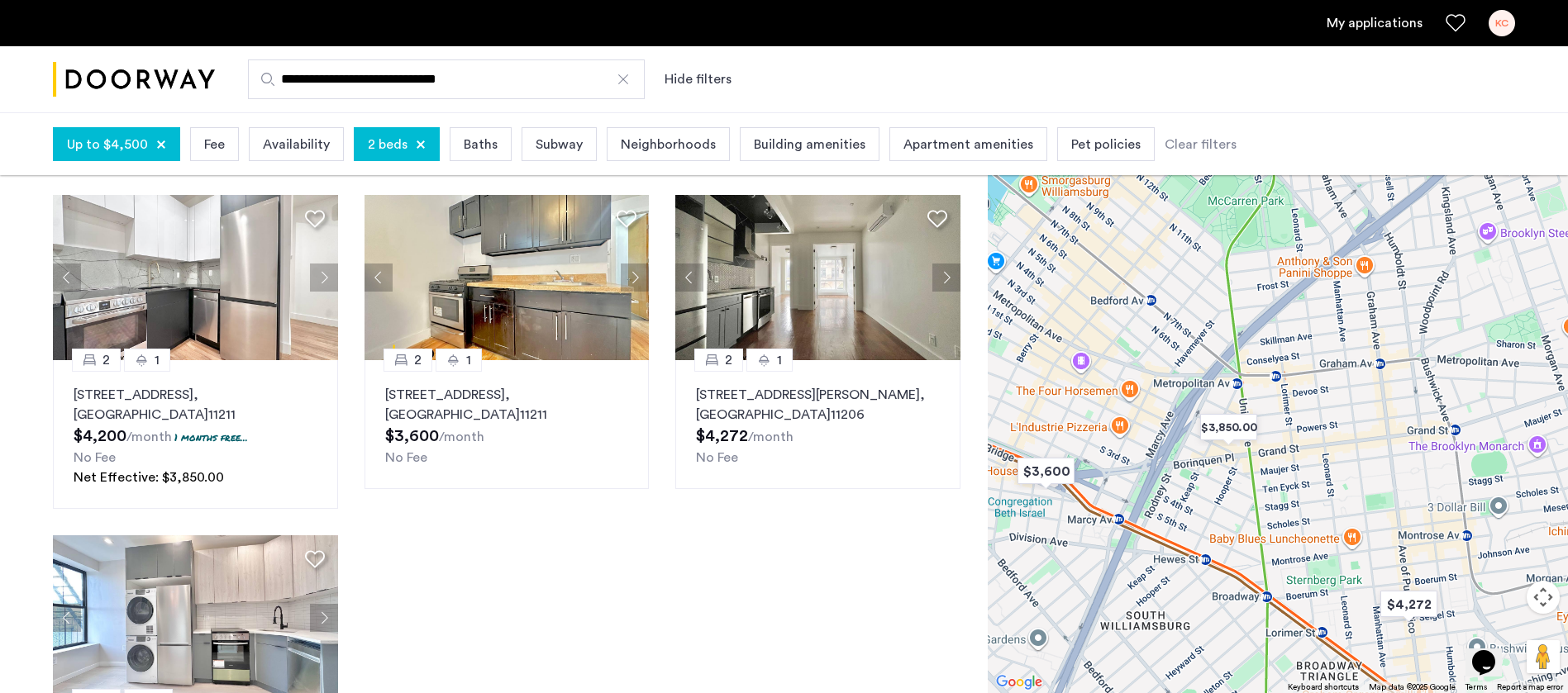
scroll to position [124, 0]
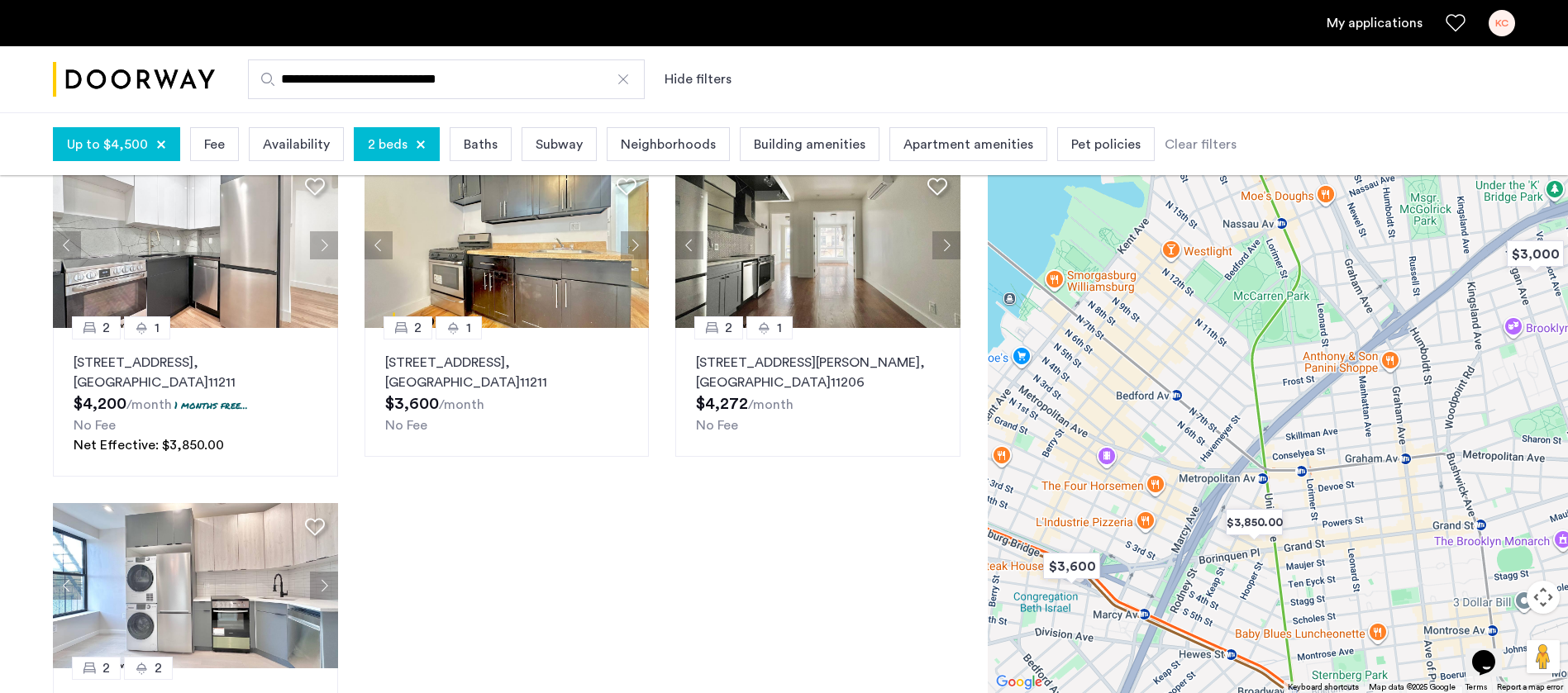
drag, startPoint x: 1135, startPoint y: 497, endPoint x: 1161, endPoint y: 595, distance: 101.4
click at [1161, 595] on div at bounding box center [1278, 400] width 580 height 588
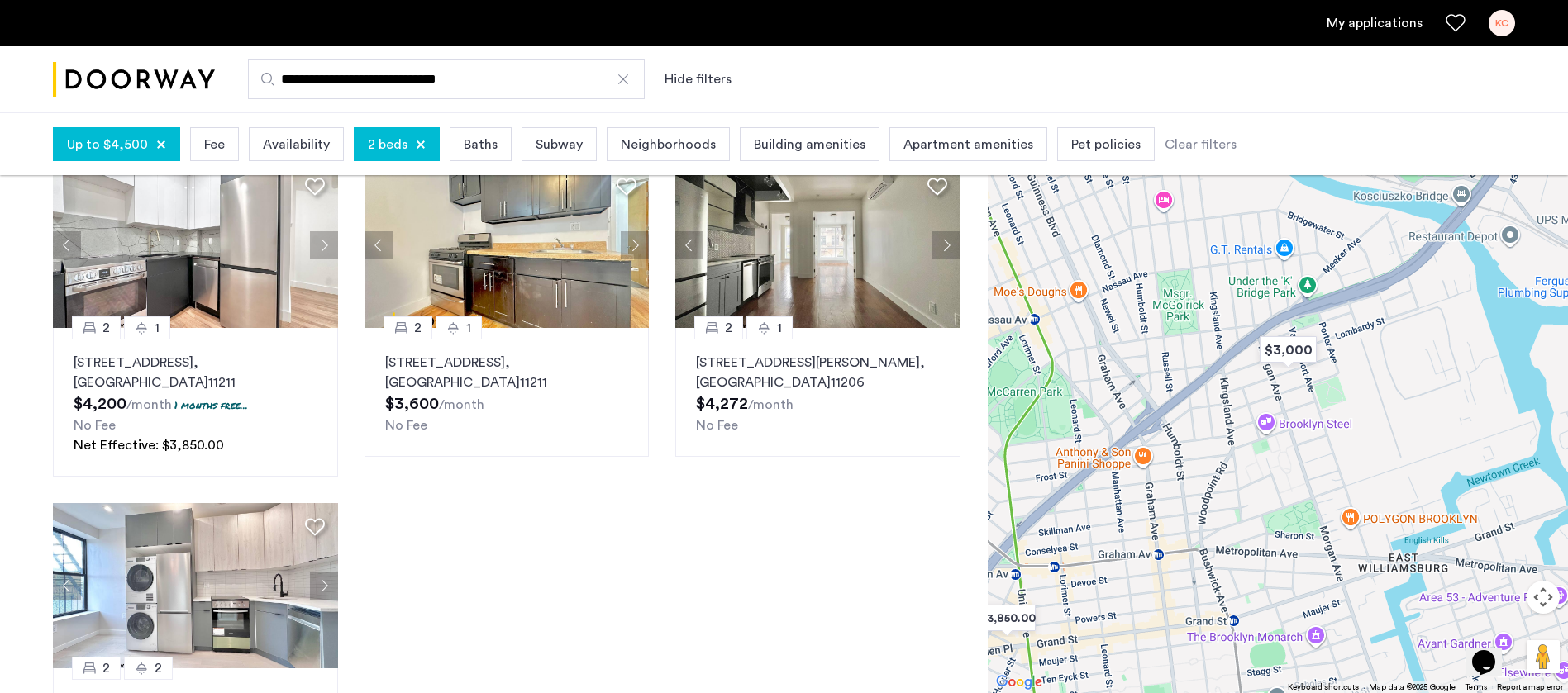
drag, startPoint x: 1439, startPoint y: 402, endPoint x: 1242, endPoint y: 431, distance: 199.1
click at [1199, 501] on div at bounding box center [1278, 400] width 580 height 588
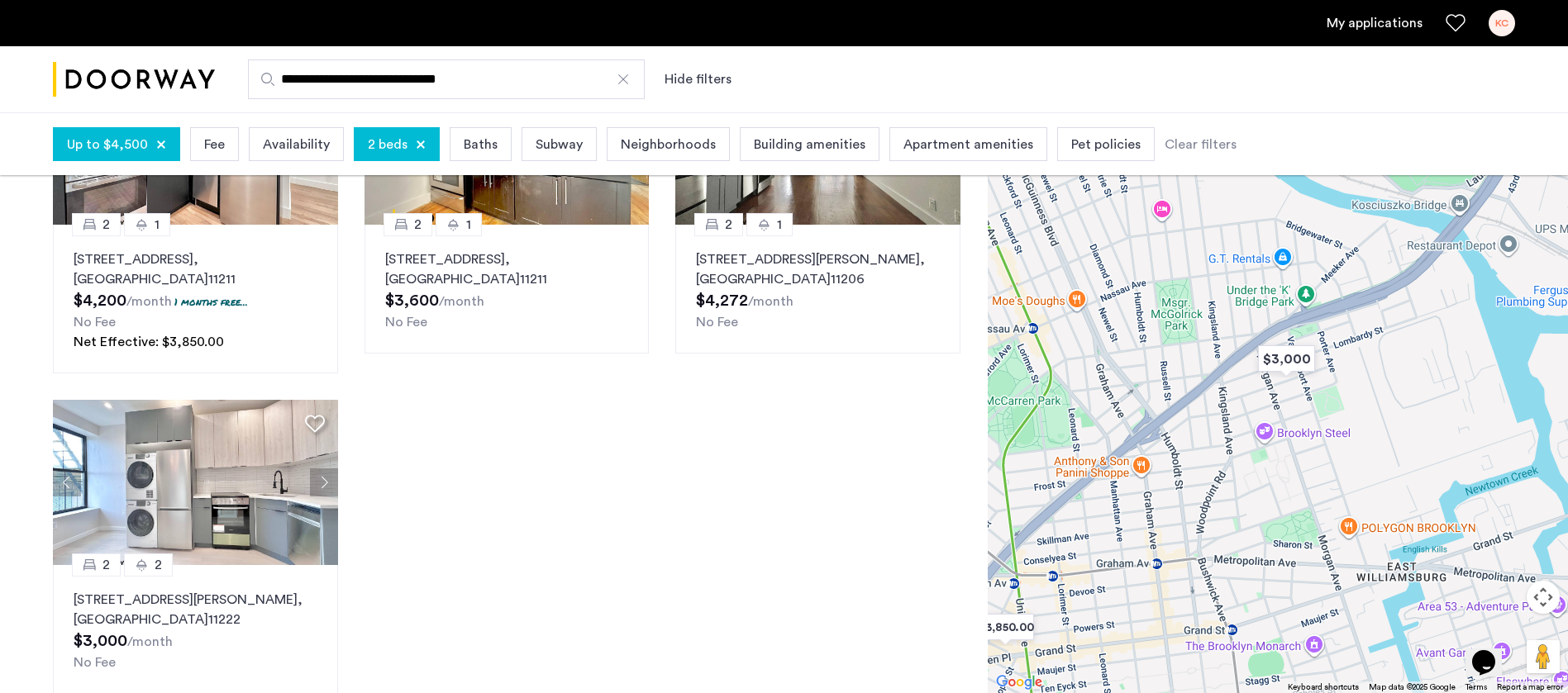
scroll to position [0, 0]
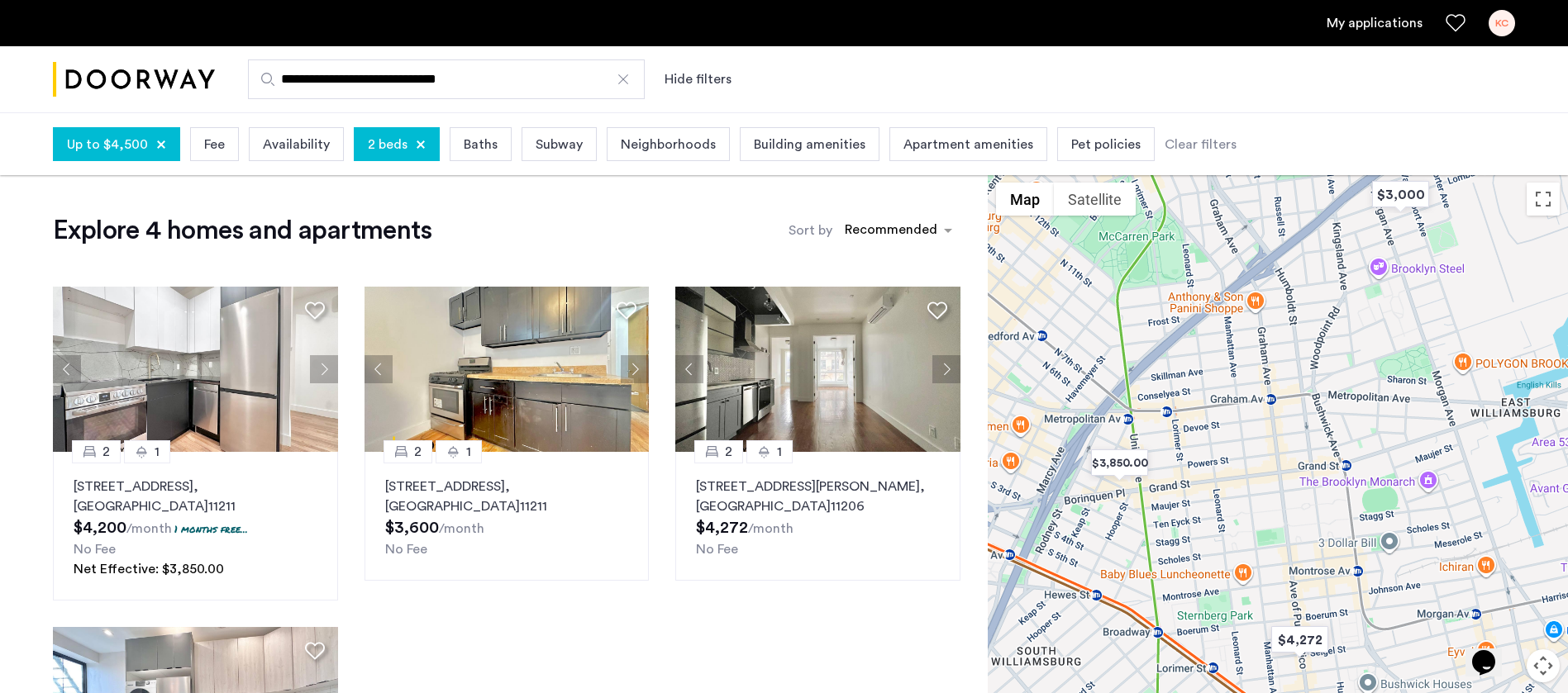
drag, startPoint x: 1196, startPoint y: 391, endPoint x: 1287, endPoint y: 95, distance: 309.7
click at [1288, 96] on app-root "**********" at bounding box center [784, 603] width 1568 height 1208
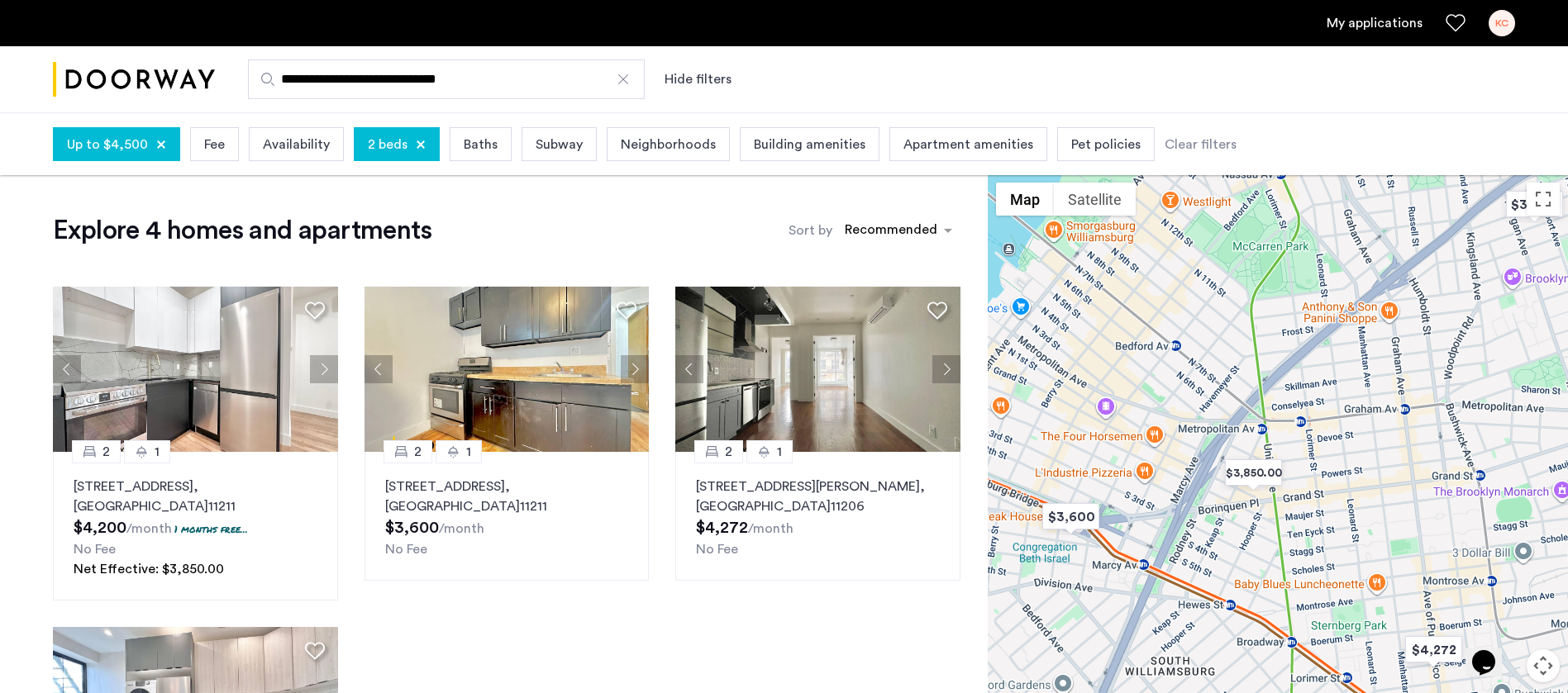
drag, startPoint x: 1204, startPoint y: 535, endPoint x: 1377, endPoint y: 629, distance: 196.9
click at [1377, 629] on div at bounding box center [1278, 468] width 580 height 588
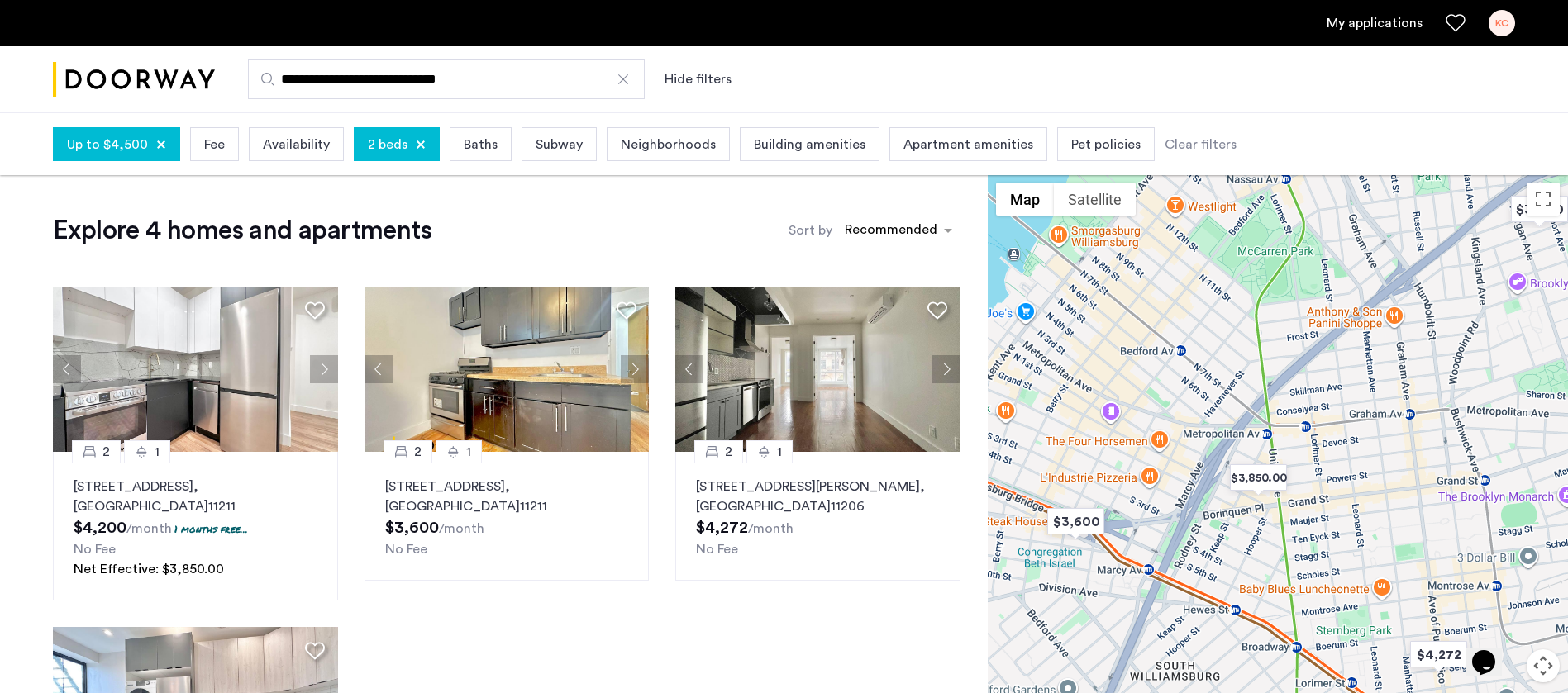
click at [560, 621] on div "2 1 [STREET_ADDRESS] $4,200 /month 1 months free... No Fee Net Effective: $3,85…" at bounding box center [506, 603] width 933 height 661
